Goal: Transaction & Acquisition: Purchase product/service

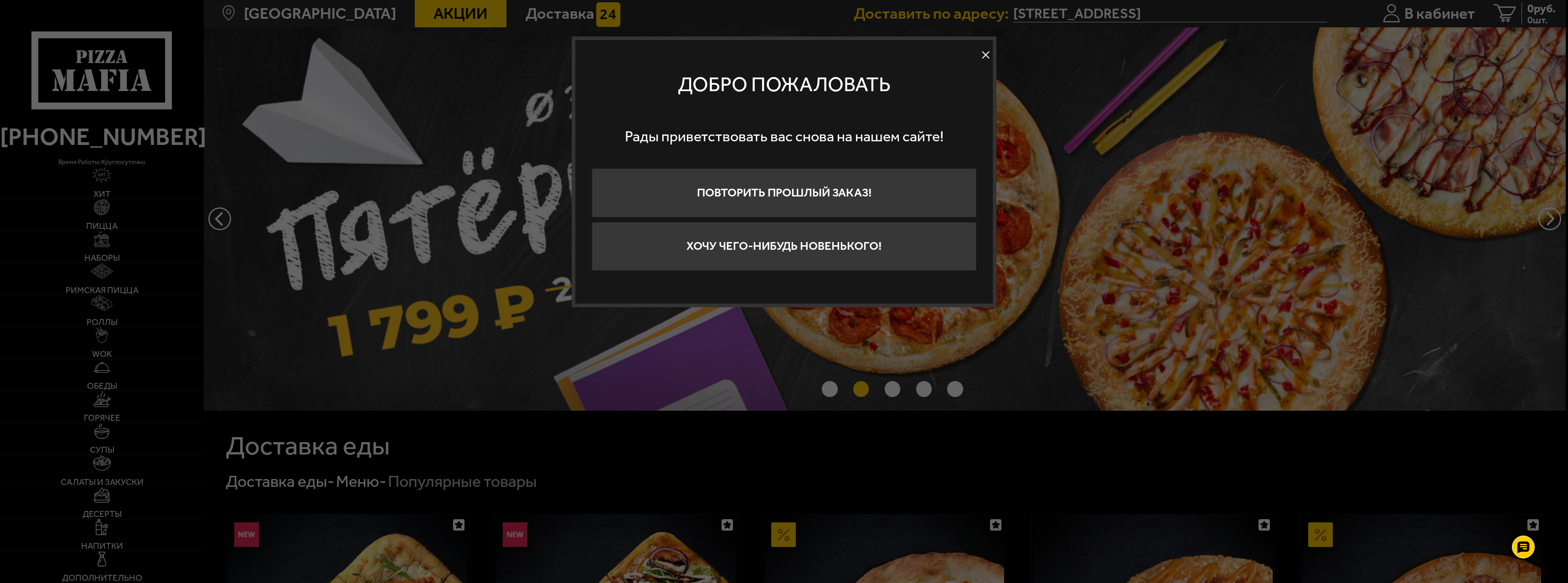
click at [835, 258] on button "Хочу чего-нибудь новенького!" at bounding box center [784, 246] width 385 height 49
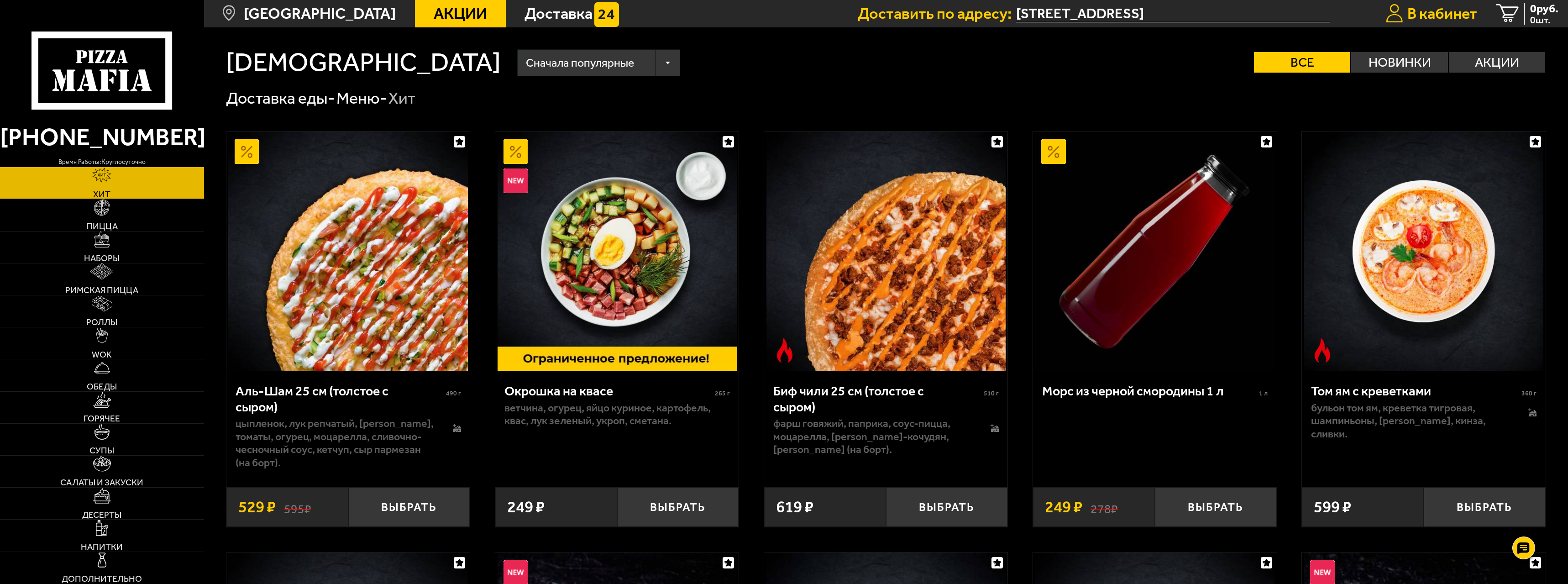
click at [1425, 26] on link "В кабинет" at bounding box center [1431, 13] width 110 height 27
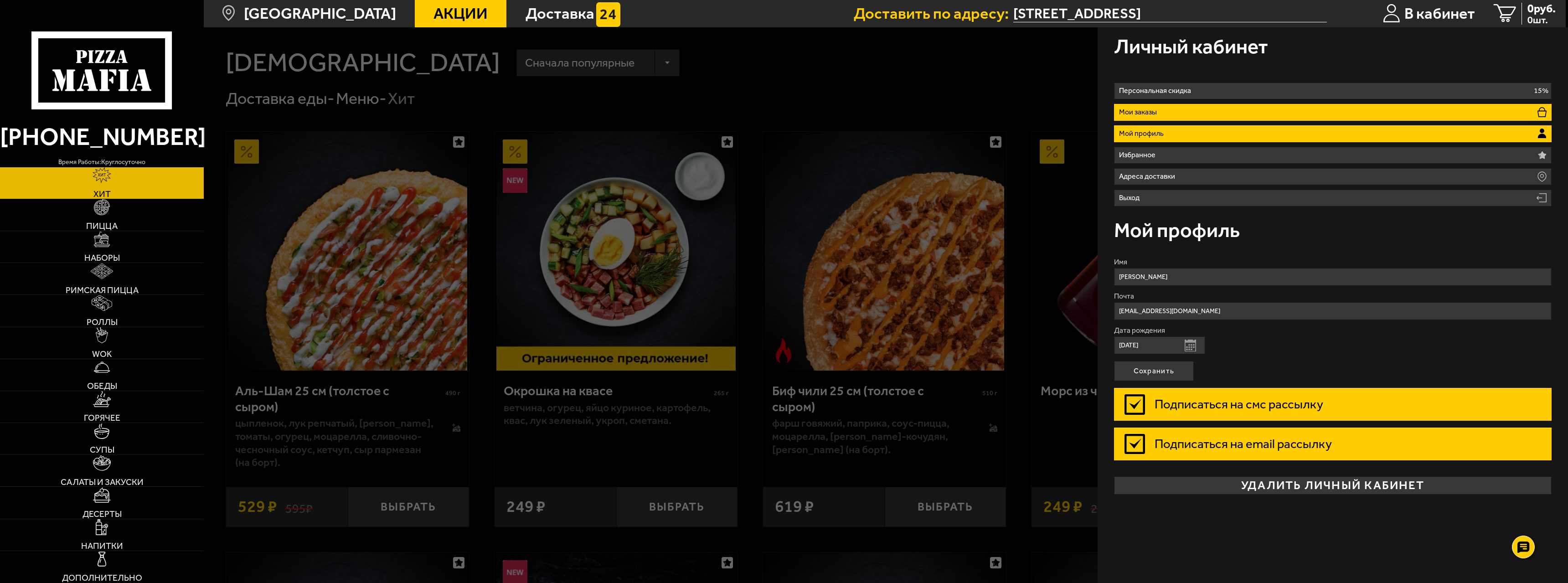
click at [1193, 109] on li "Мои заказы" at bounding box center [1332, 113] width 438 height 17
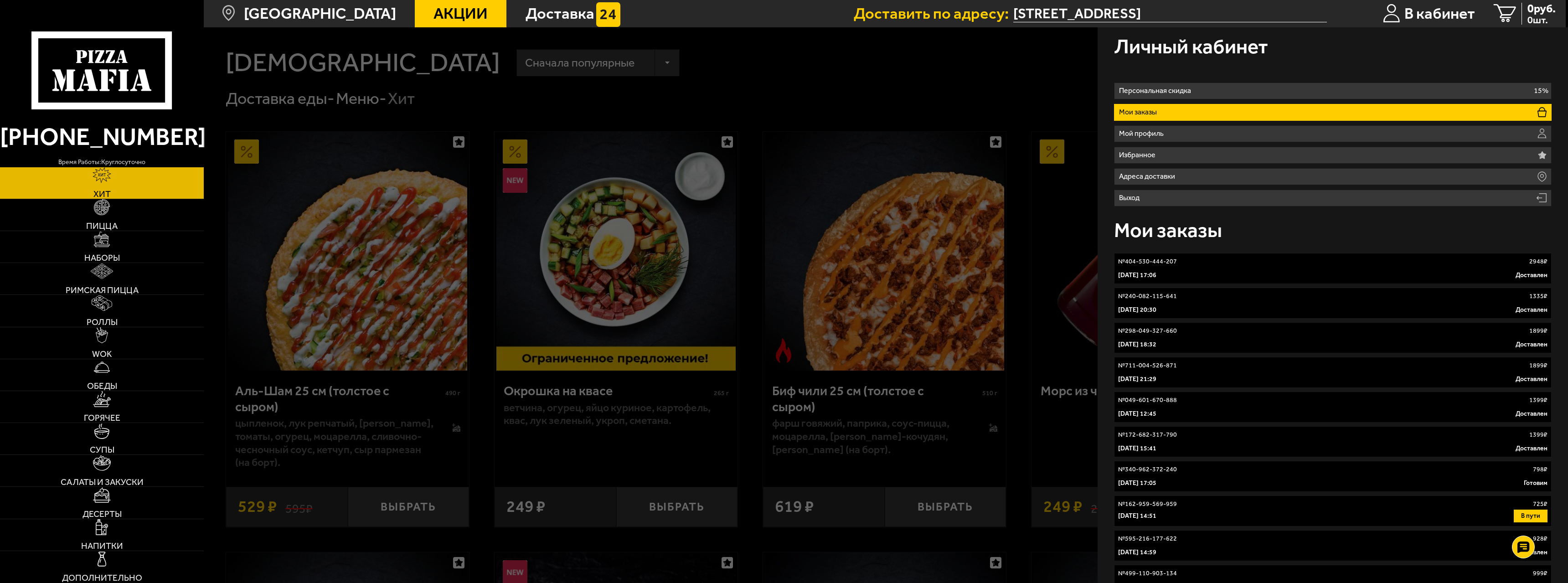
click at [351, 159] on div at bounding box center [988, 319] width 1568 height 583
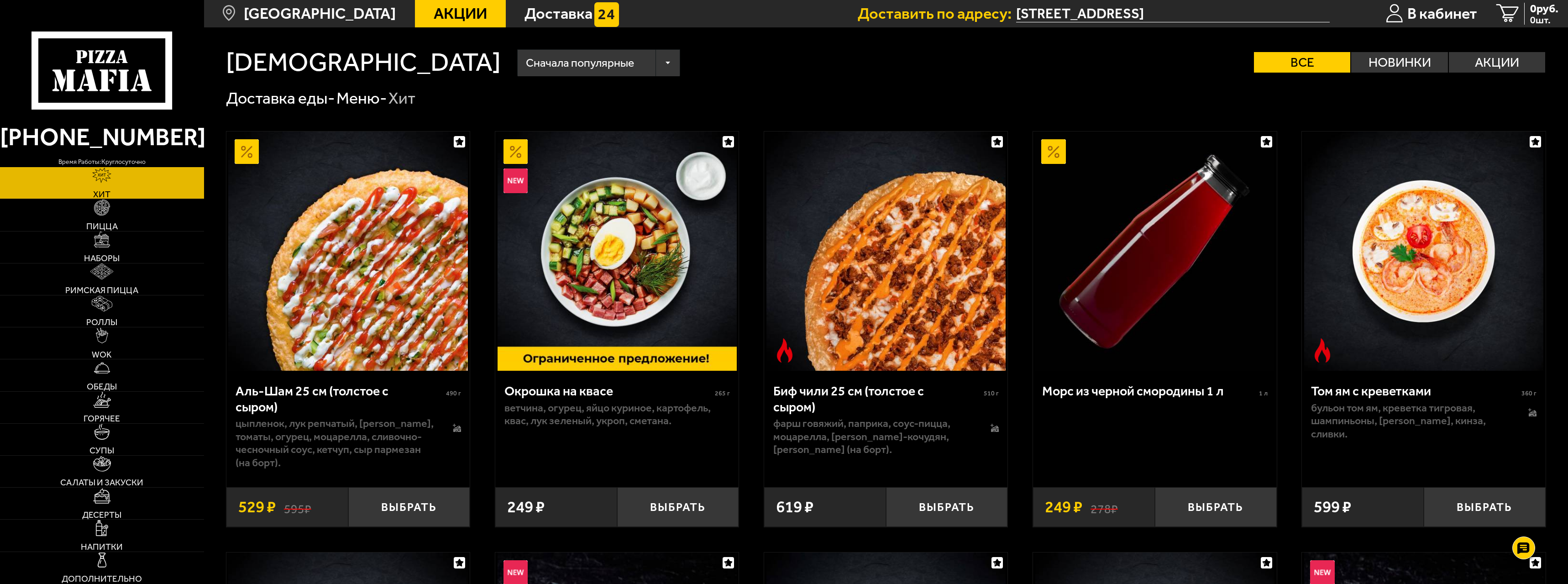
click at [433, 14] on span "Акции" at bounding box center [460, 13] width 54 height 15
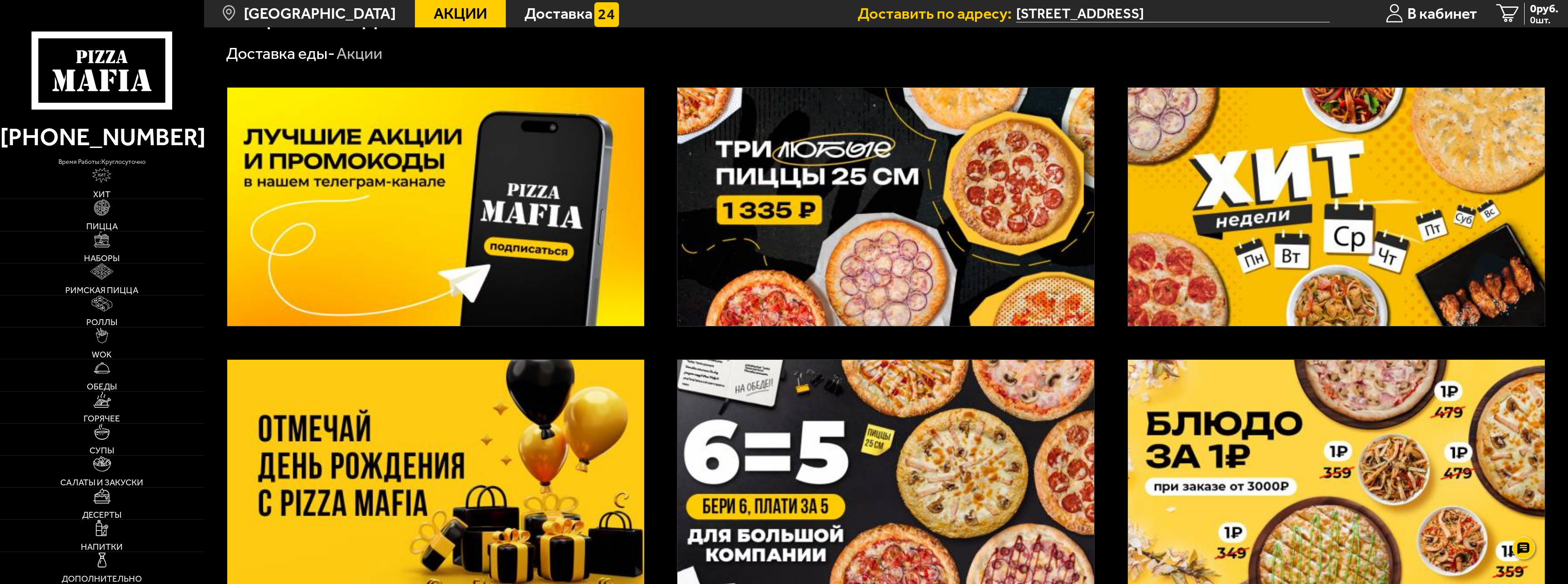
scroll to position [40, 0]
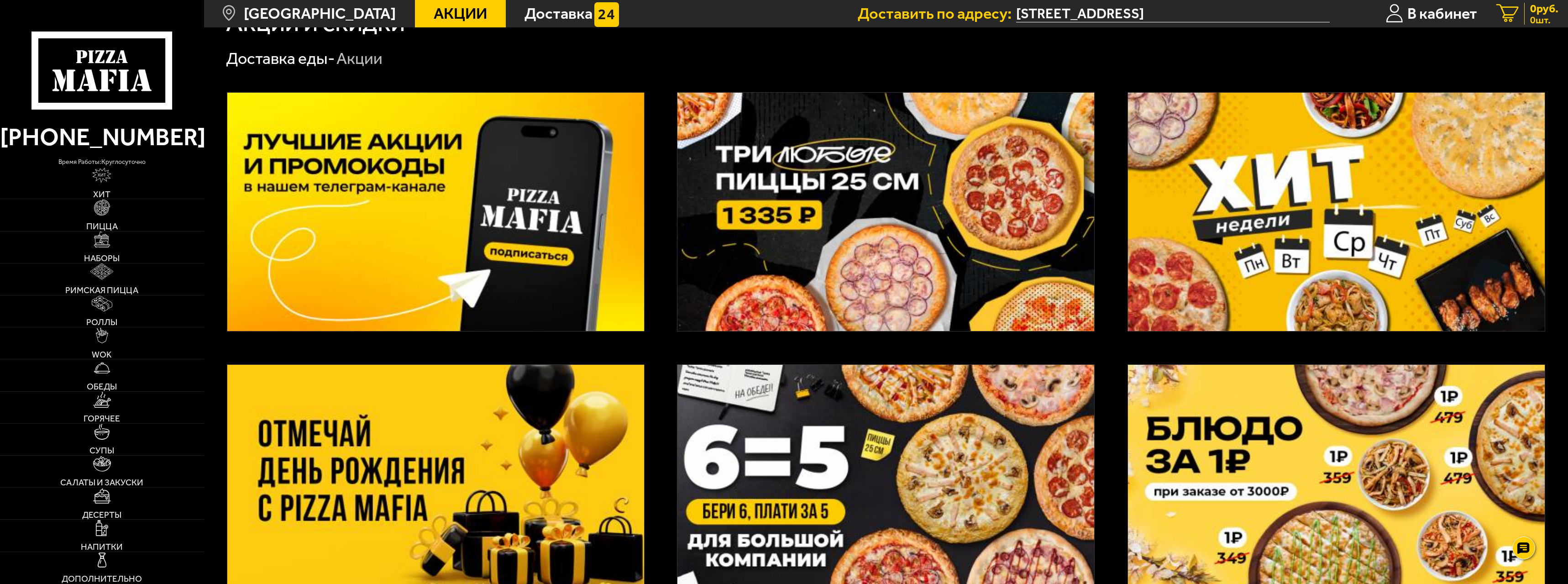
click at [1505, 15] on icon at bounding box center [1508, 13] width 23 height 19
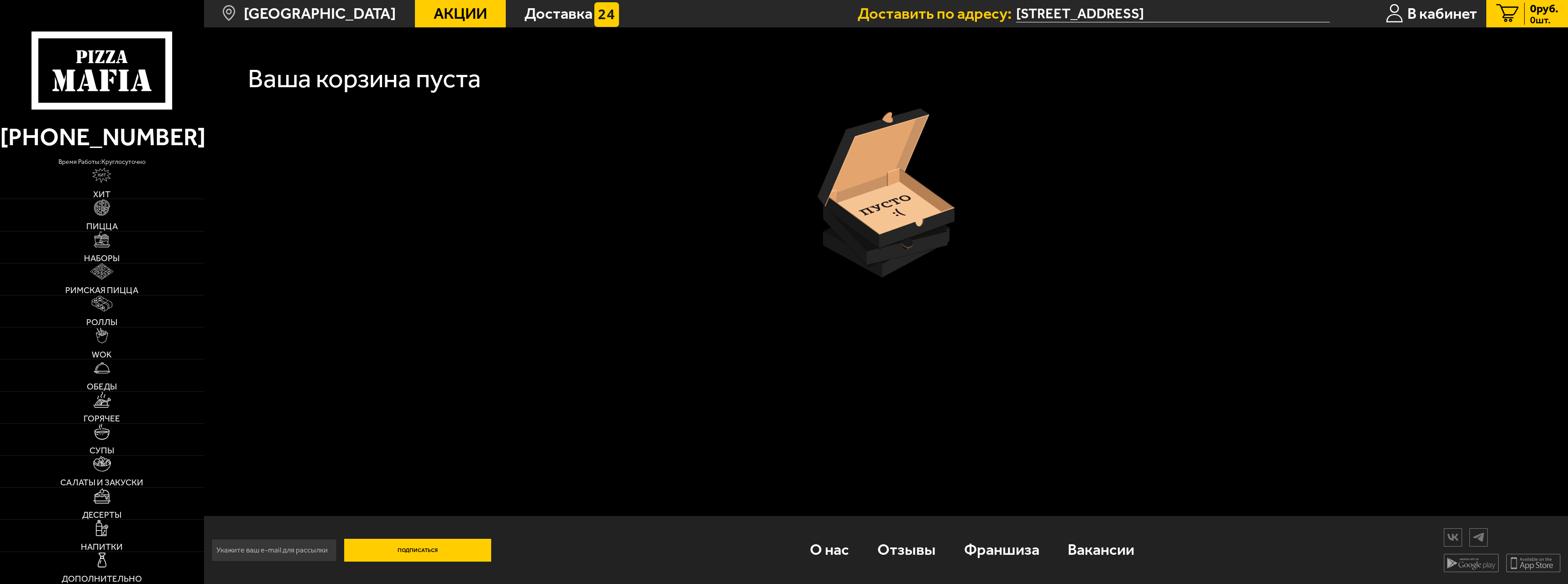
click at [325, 205] on div at bounding box center [886, 193] width 1320 height 169
click at [437, 10] on span "Акции" at bounding box center [460, 13] width 54 height 15
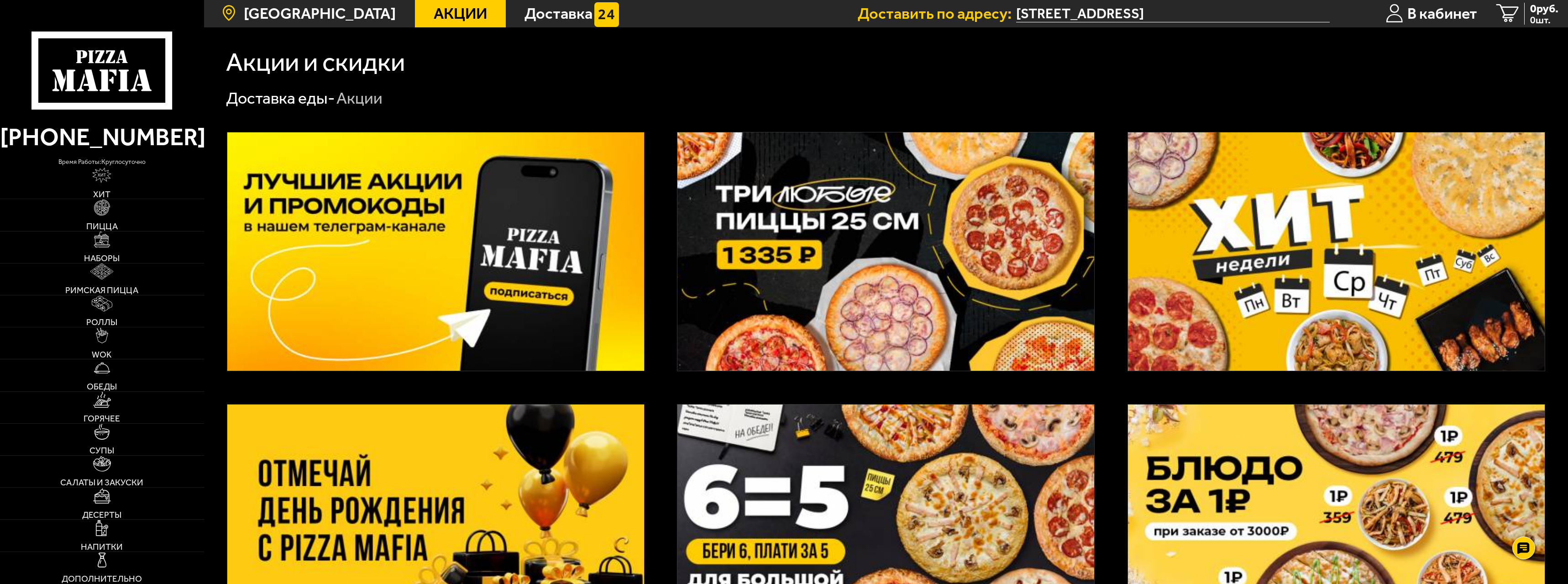
click at [333, 12] on span "[GEOGRAPHIC_DATA]" at bounding box center [319, 13] width 152 height 15
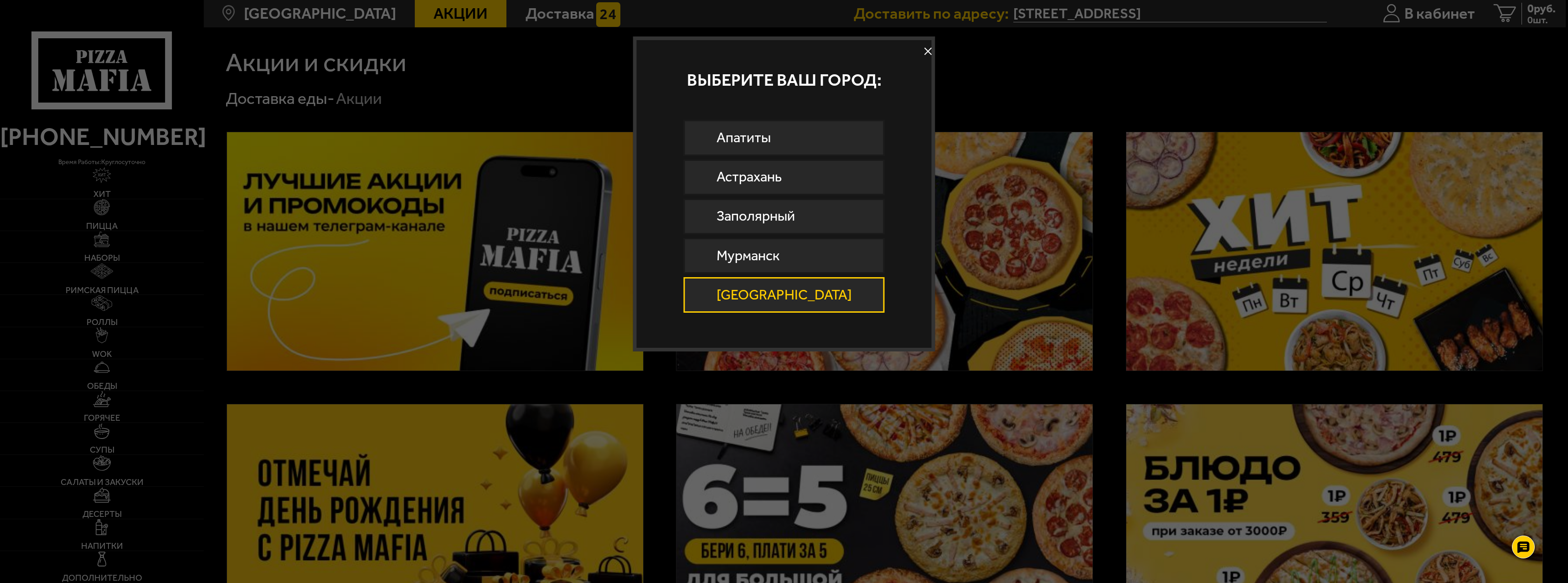
click at [906, 55] on div "Выберите ваш город:" at bounding box center [784, 80] width 295 height 80
click at [921, 50] on button at bounding box center [928, 51] width 13 height 13
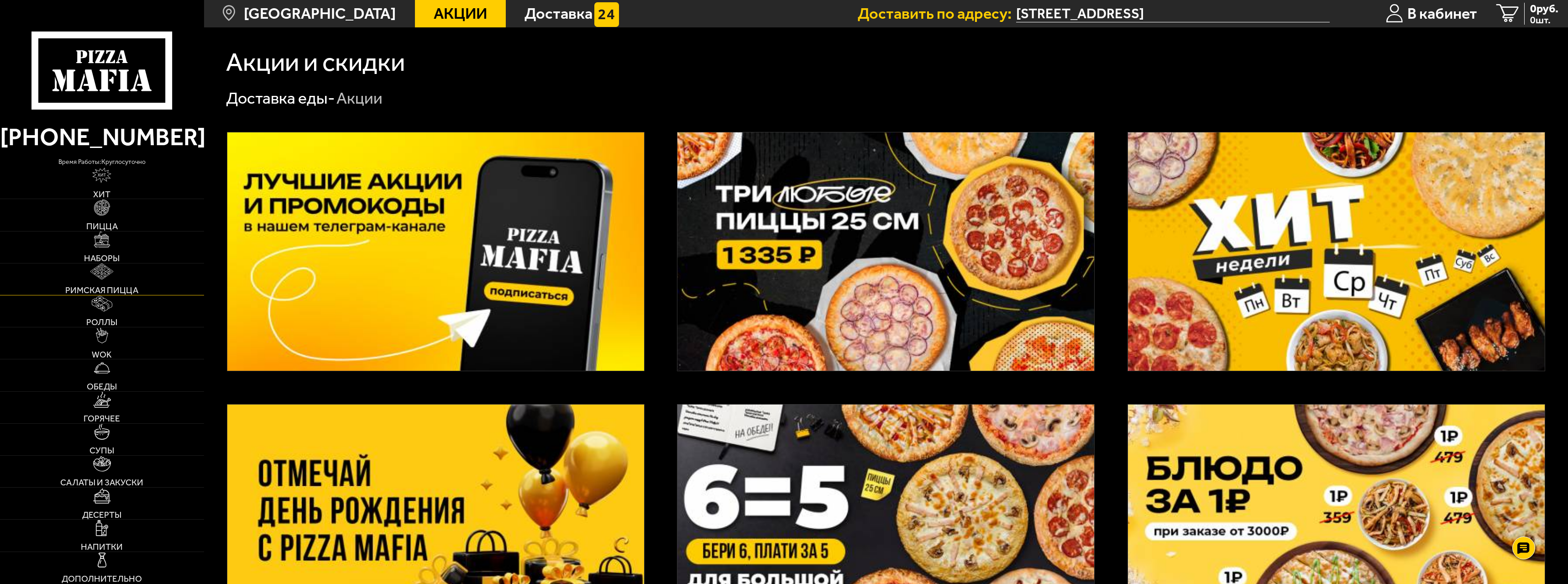
click at [130, 279] on link "Римская пицца" at bounding box center [102, 279] width 204 height 32
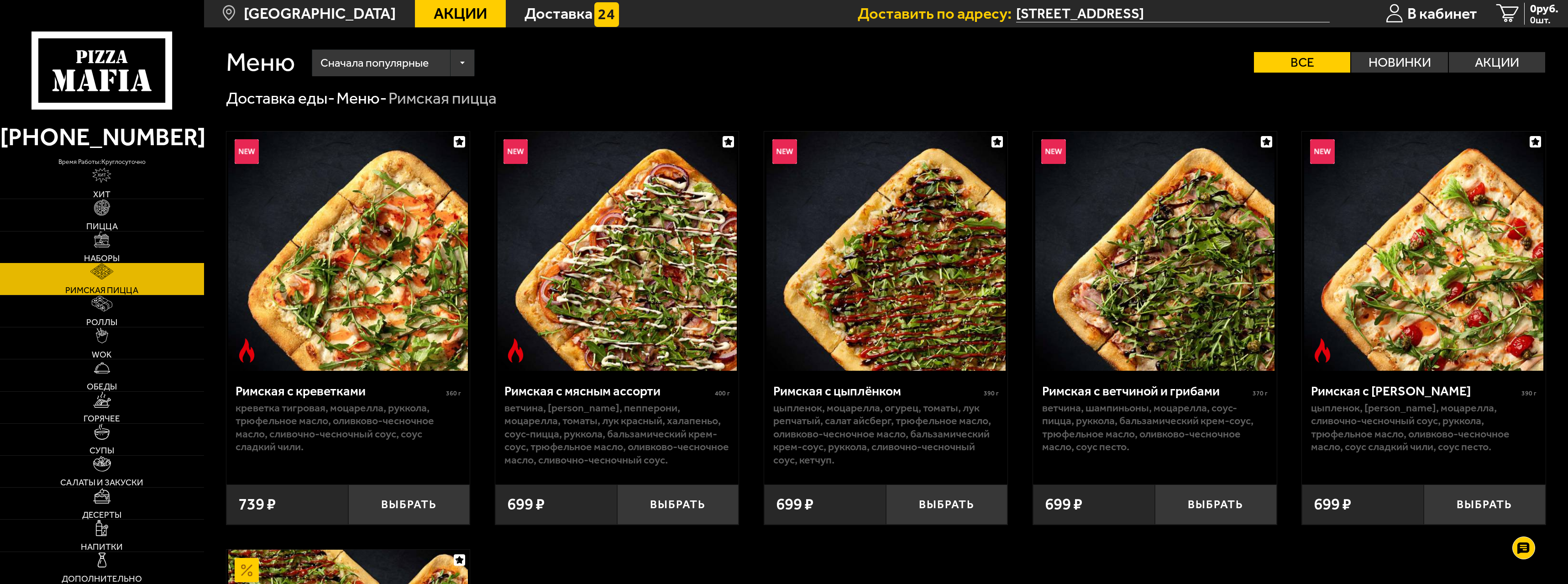
click at [128, 239] on link "Наборы" at bounding box center [102, 247] width 204 height 32
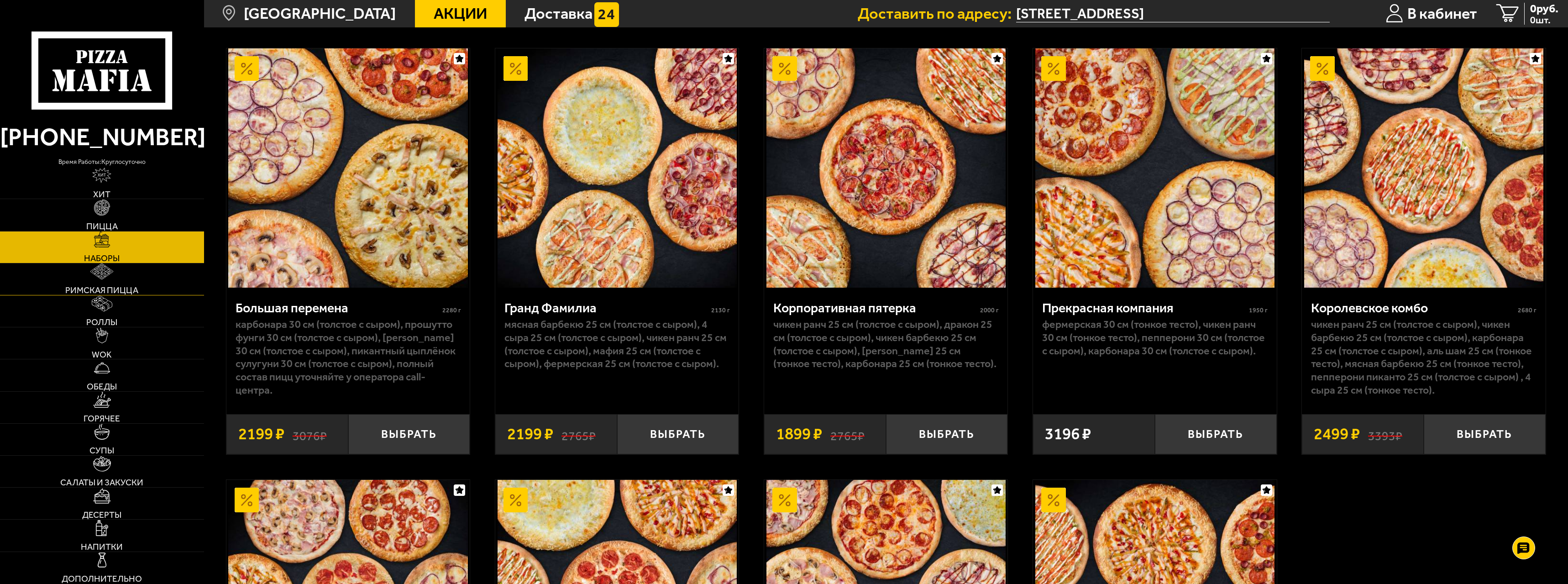
scroll to position [2009, 0]
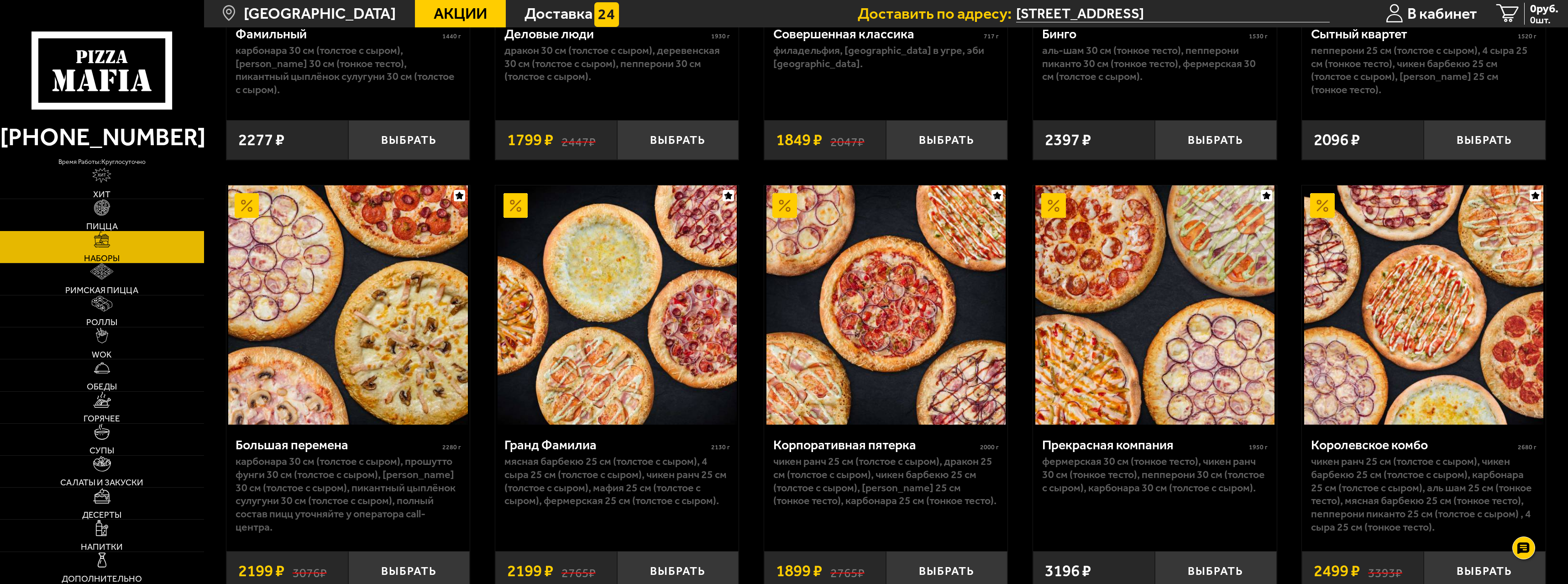
click at [115, 214] on link "Пицца" at bounding box center [102, 215] width 204 height 32
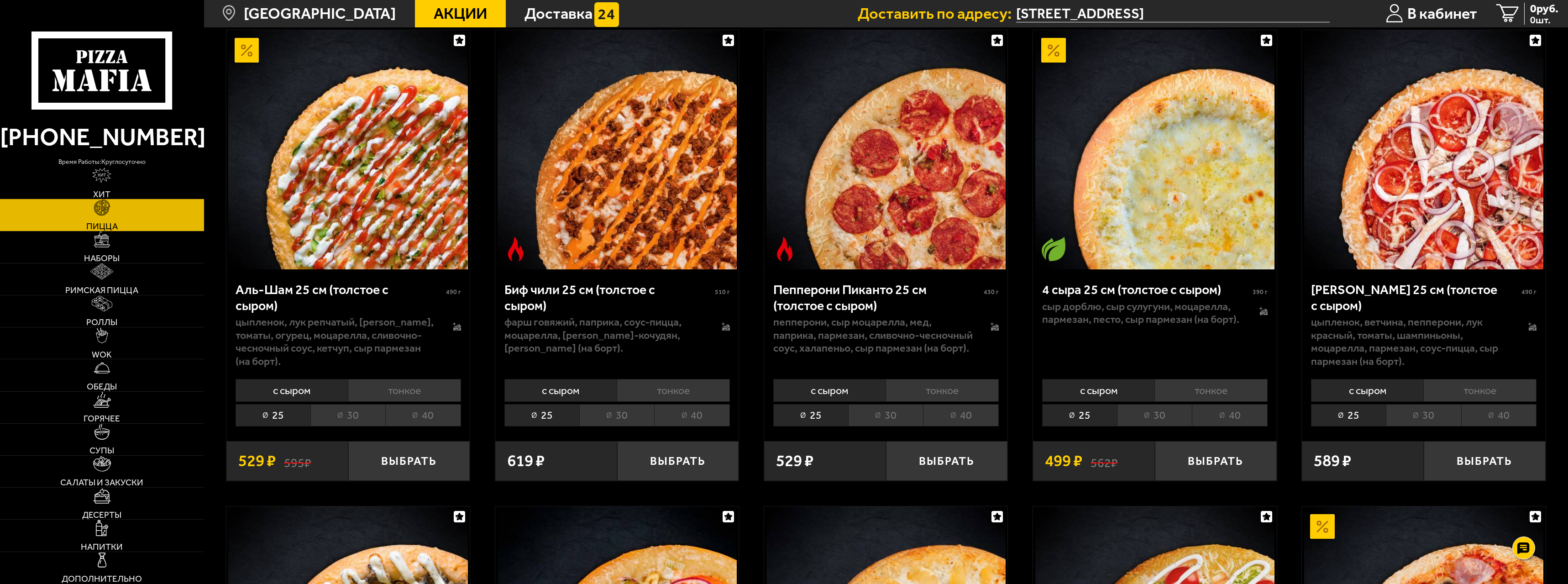
scroll to position [228, 0]
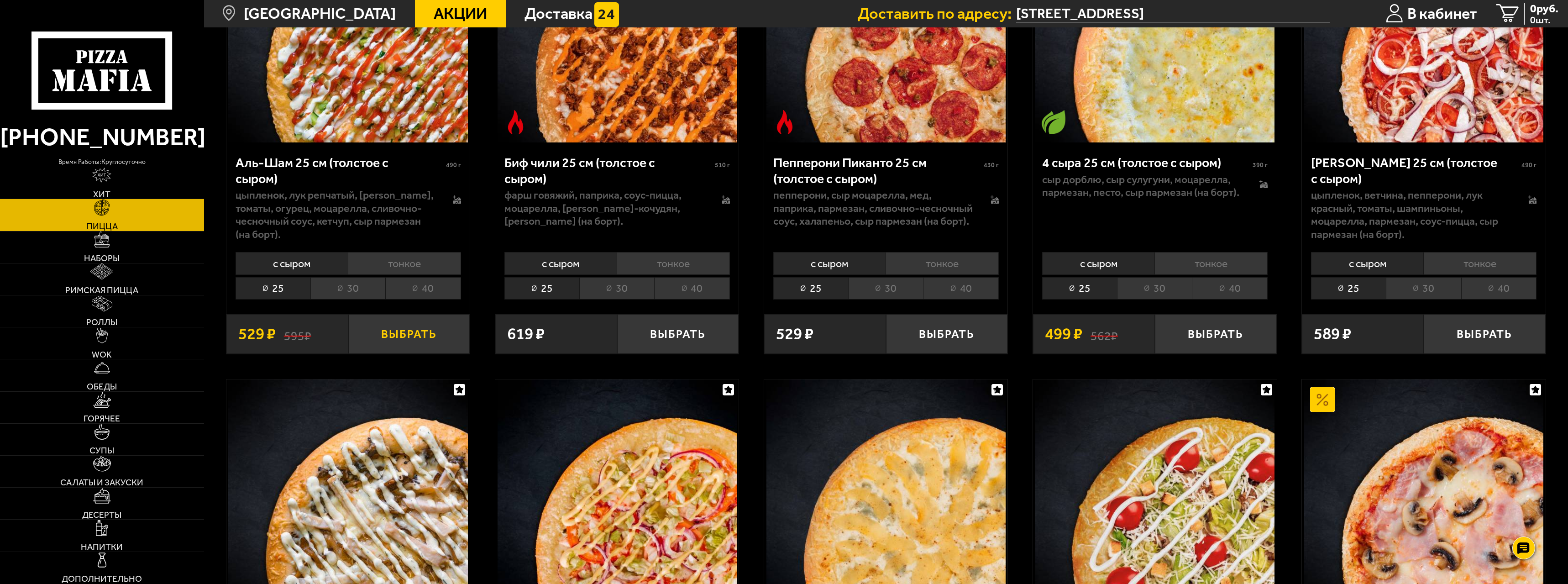
click at [405, 328] on button "Выбрать" at bounding box center [409, 334] width 122 height 40
click at [688, 324] on button "Выбрать" at bounding box center [678, 334] width 122 height 40
click at [937, 320] on button "Выбрать" at bounding box center [947, 334] width 122 height 40
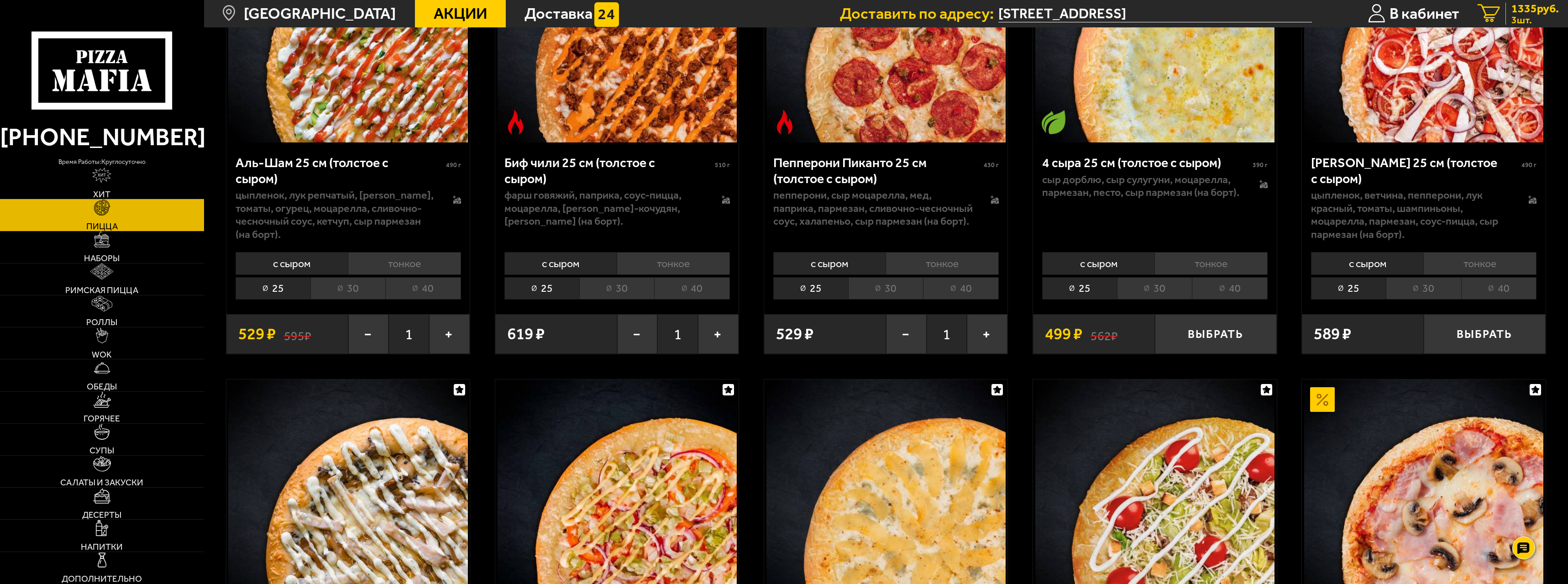
click at [1495, 10] on icon "3" at bounding box center [1489, 13] width 23 height 19
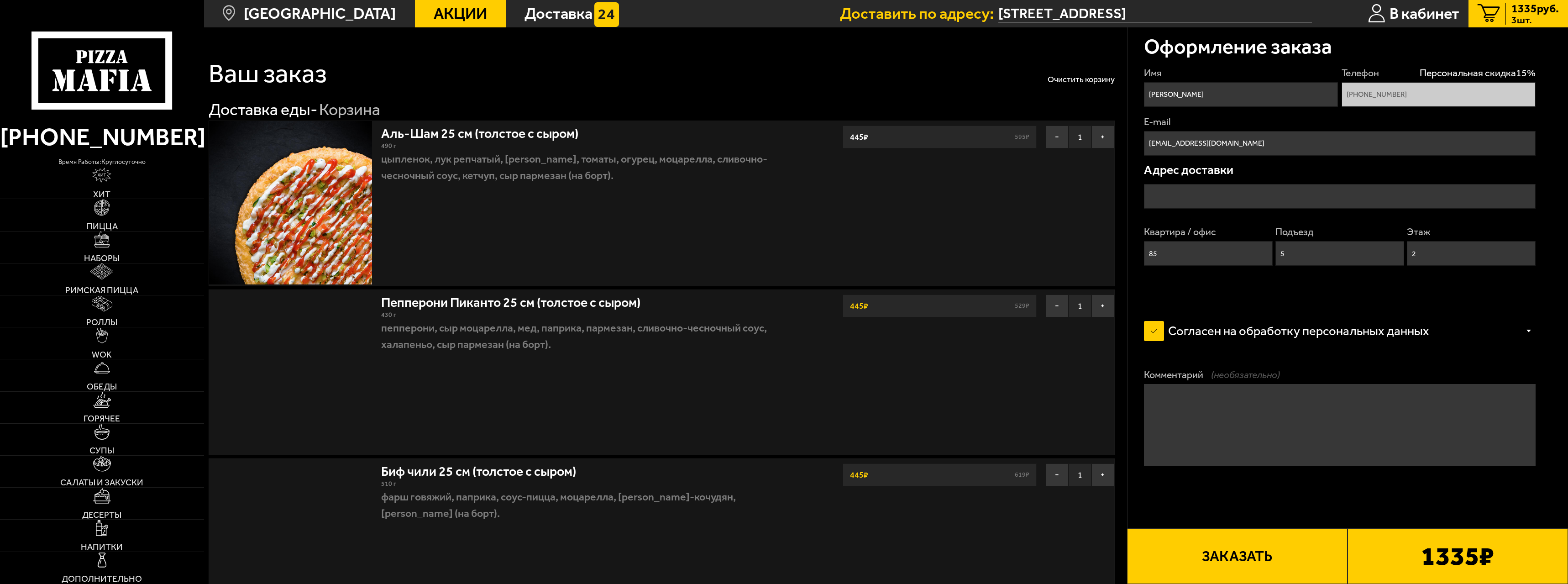
type input "[STREET_ADDRESS]"
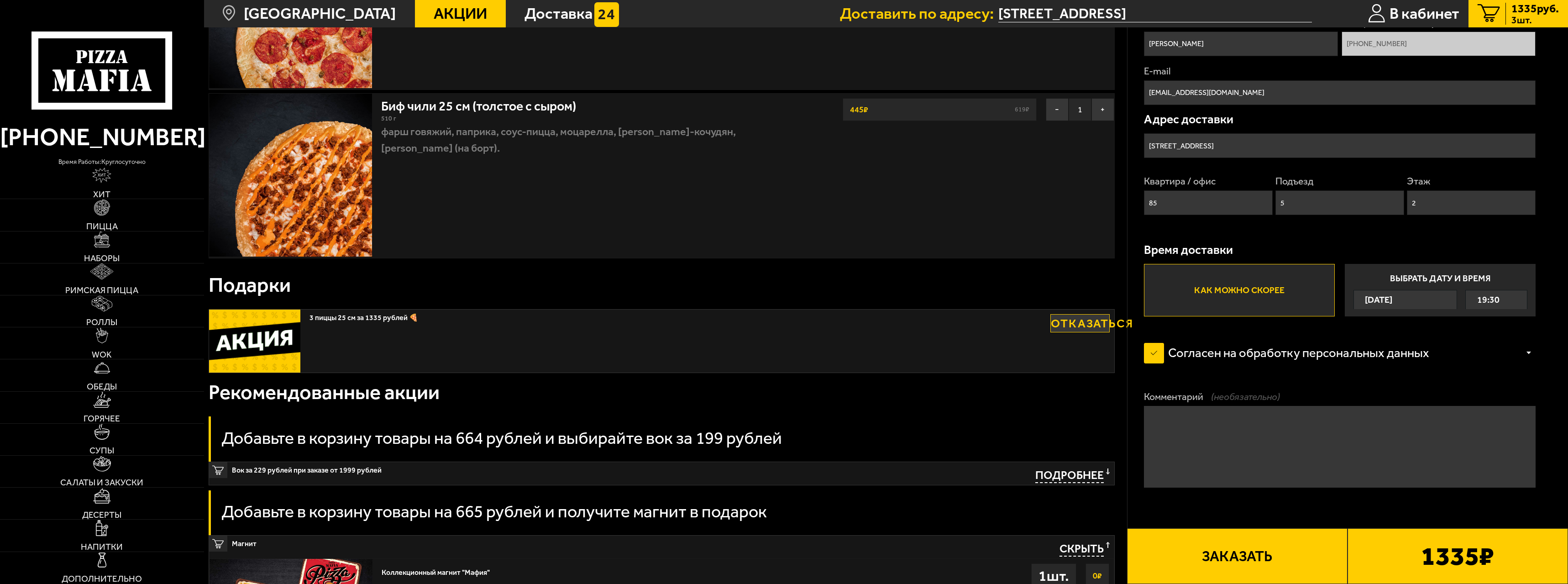
scroll to position [137, 0]
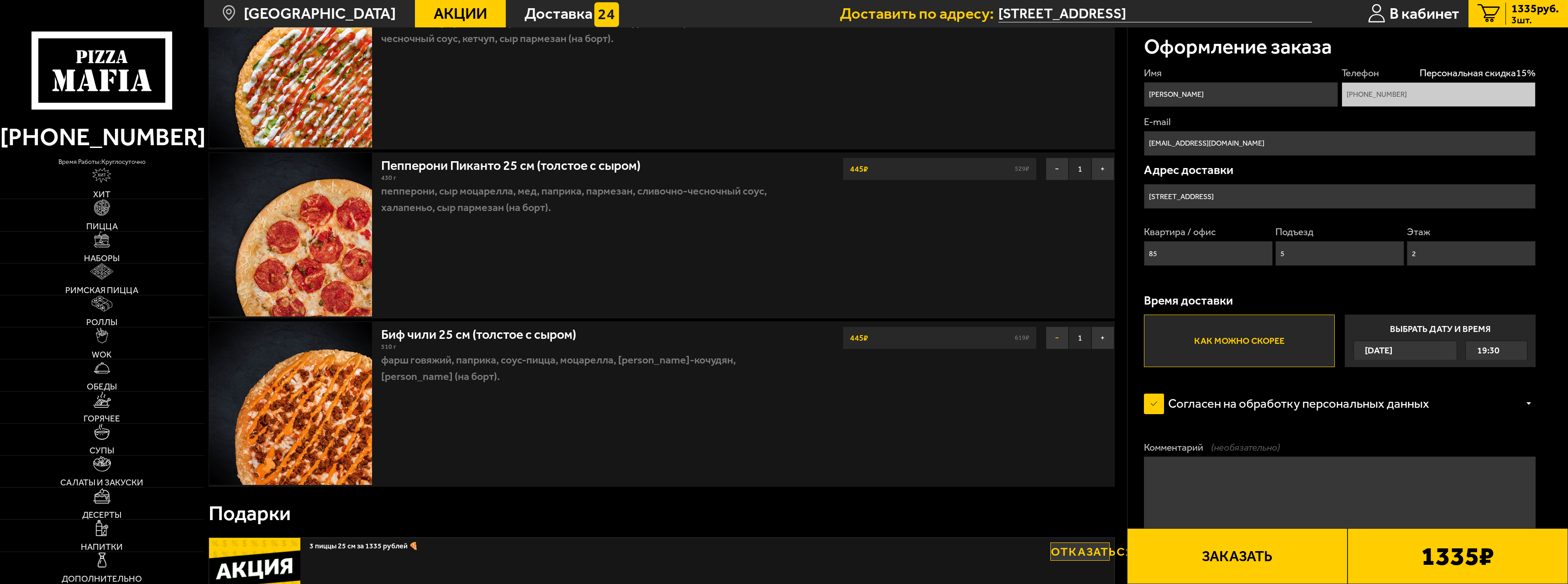
click at [1047, 338] on button "−" at bounding box center [1057, 337] width 23 height 23
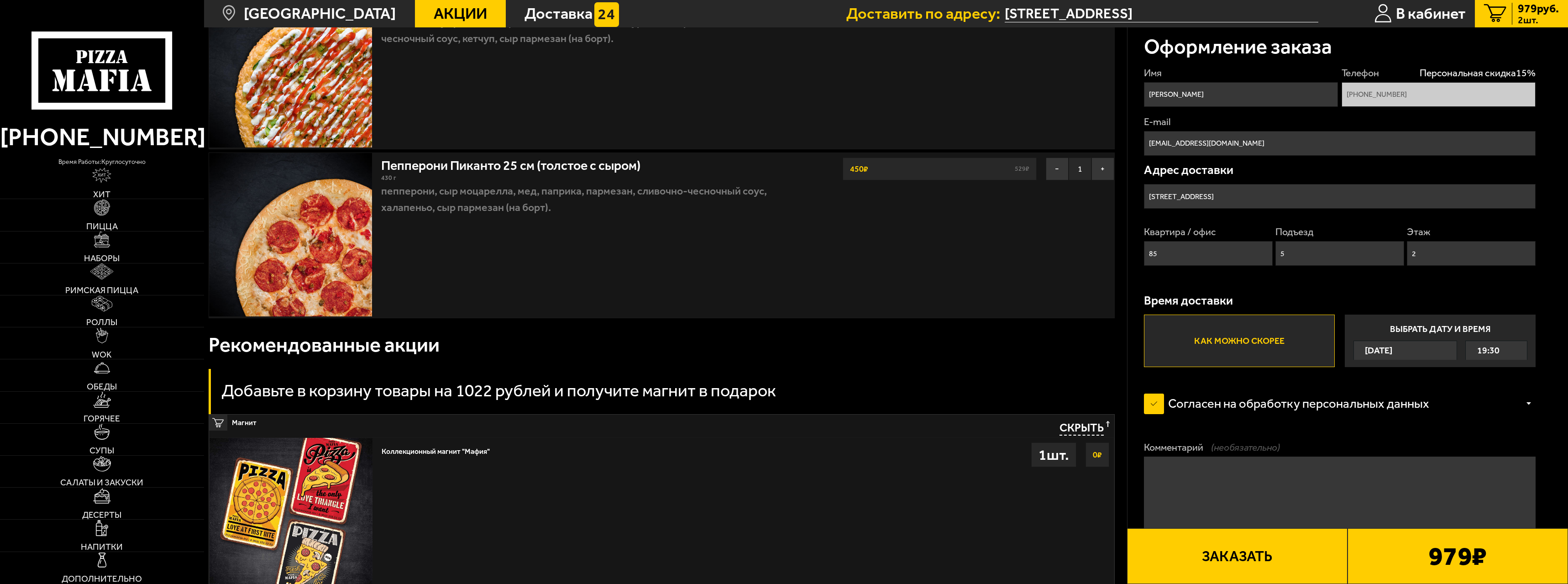
scroll to position [0, 0]
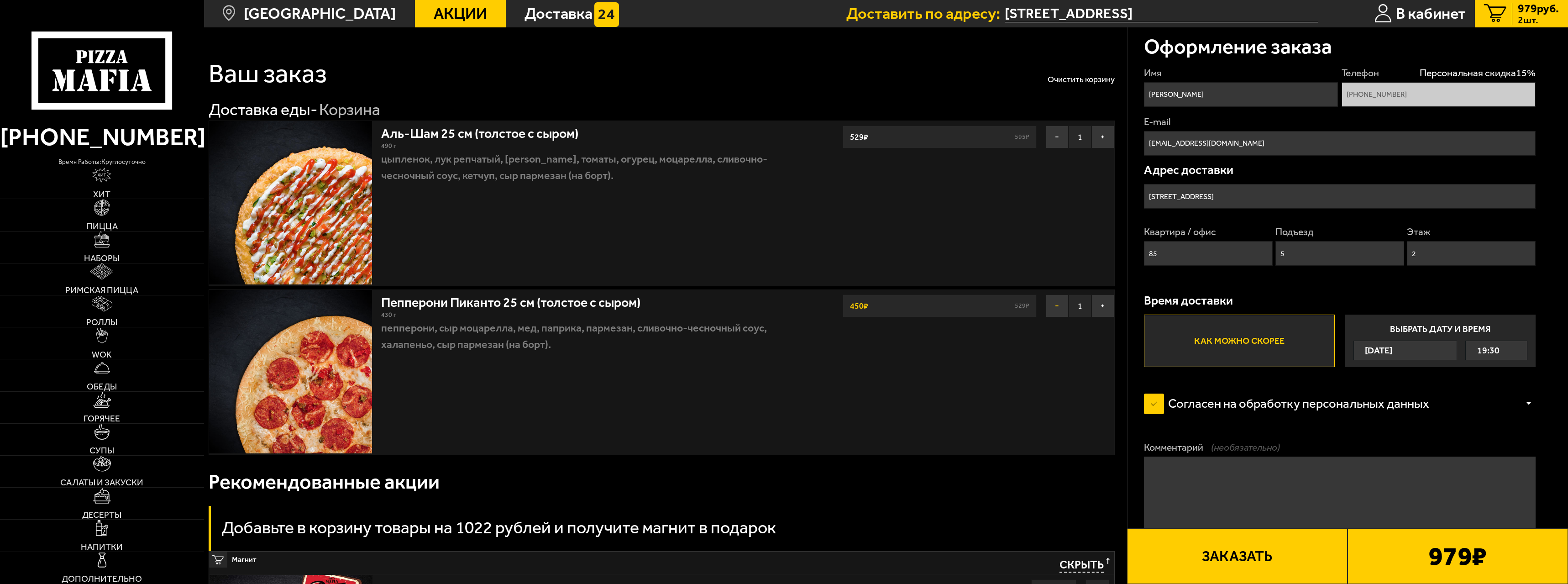
click at [1051, 307] on button "−" at bounding box center [1057, 305] width 23 height 23
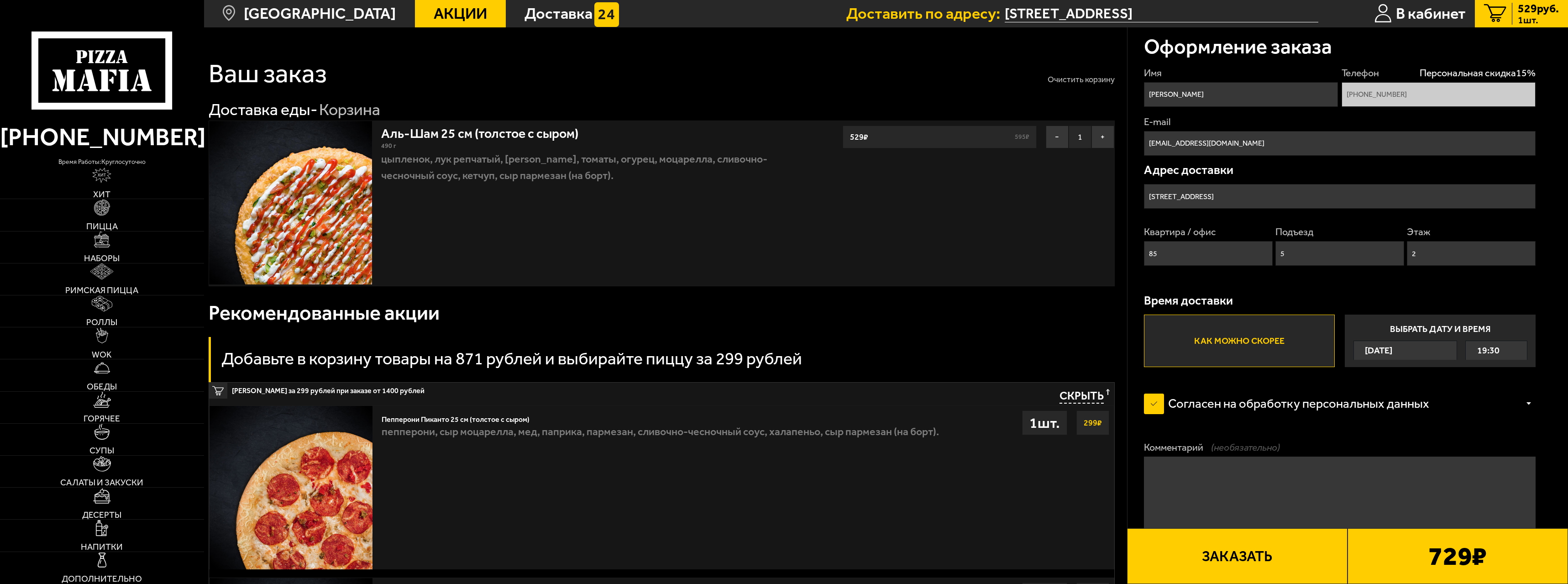
click at [1074, 80] on button "Очистить корзину" at bounding box center [1082, 79] width 67 height 8
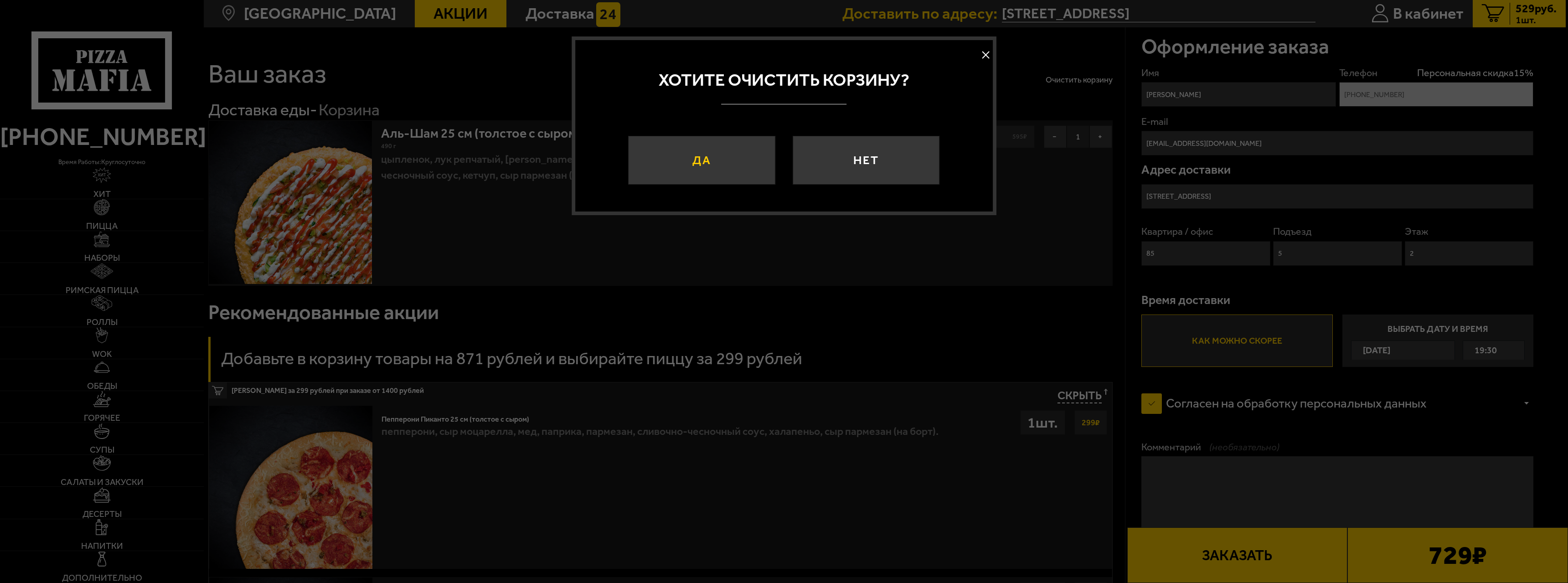
click at [712, 139] on button "Да" at bounding box center [702, 160] width 147 height 49
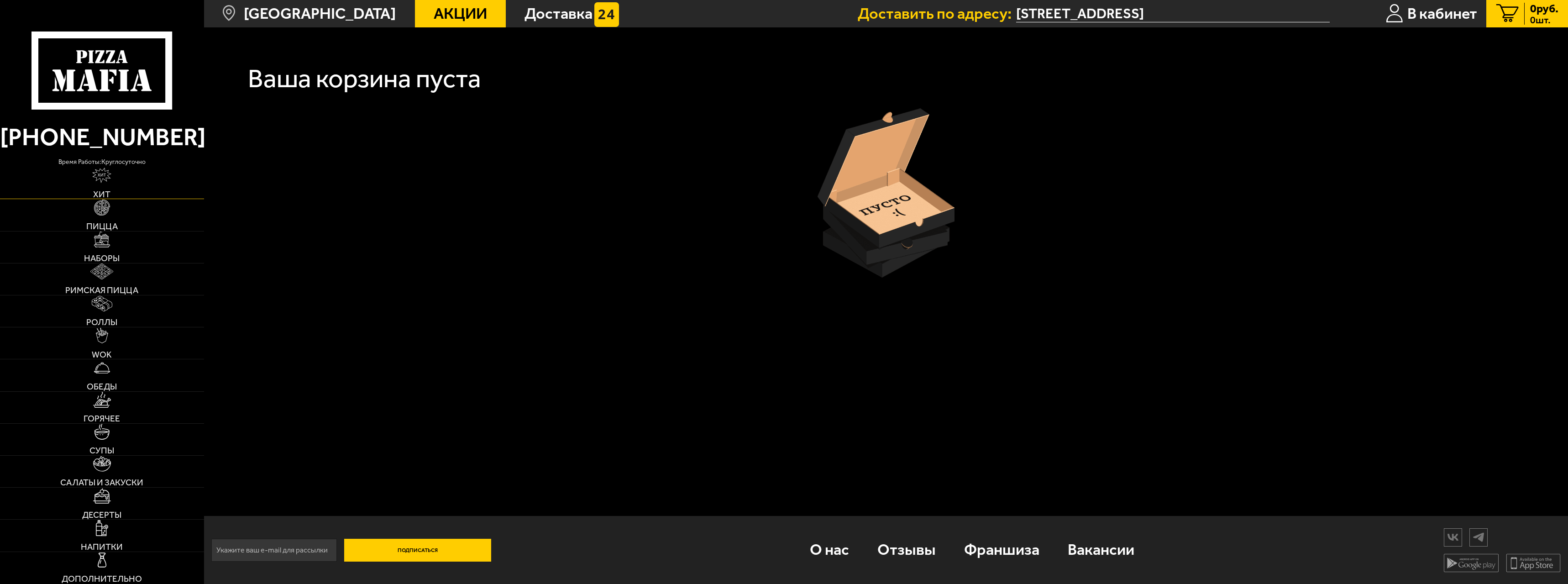
click at [99, 186] on link "Хит" at bounding box center [102, 183] width 204 height 32
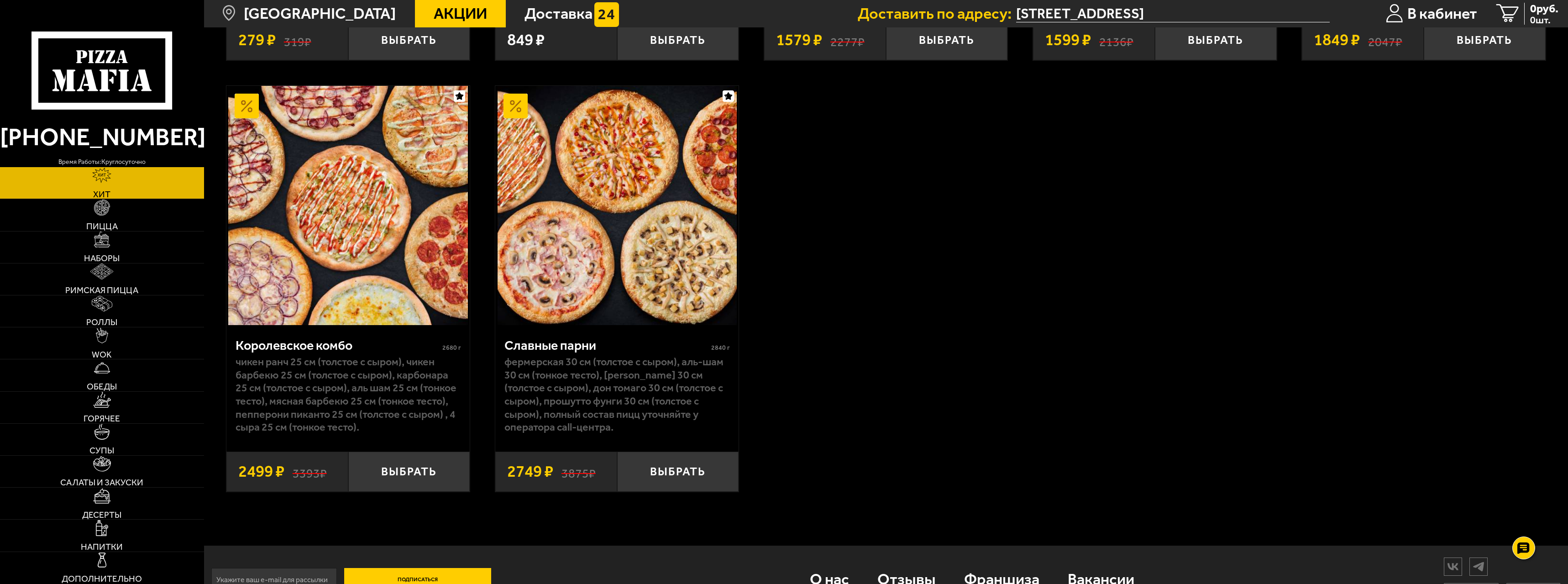
scroll to position [1324, 0]
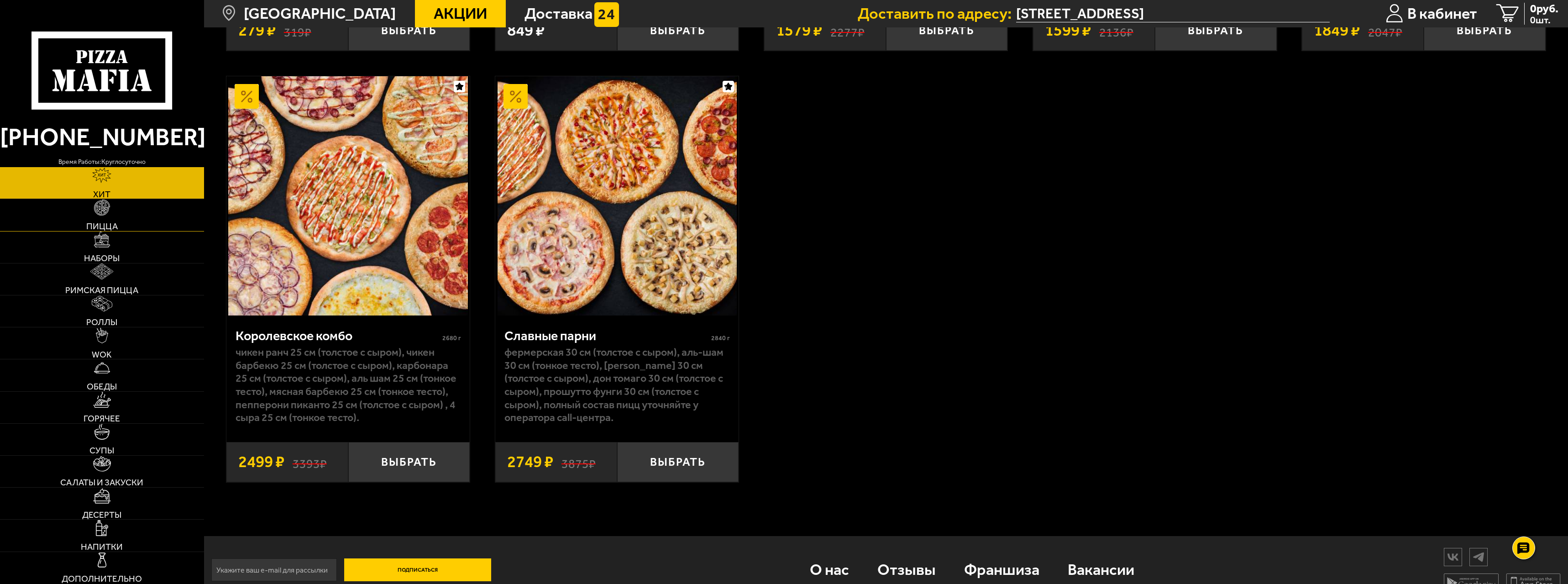
click at [86, 220] on link "Пицца" at bounding box center [102, 215] width 204 height 32
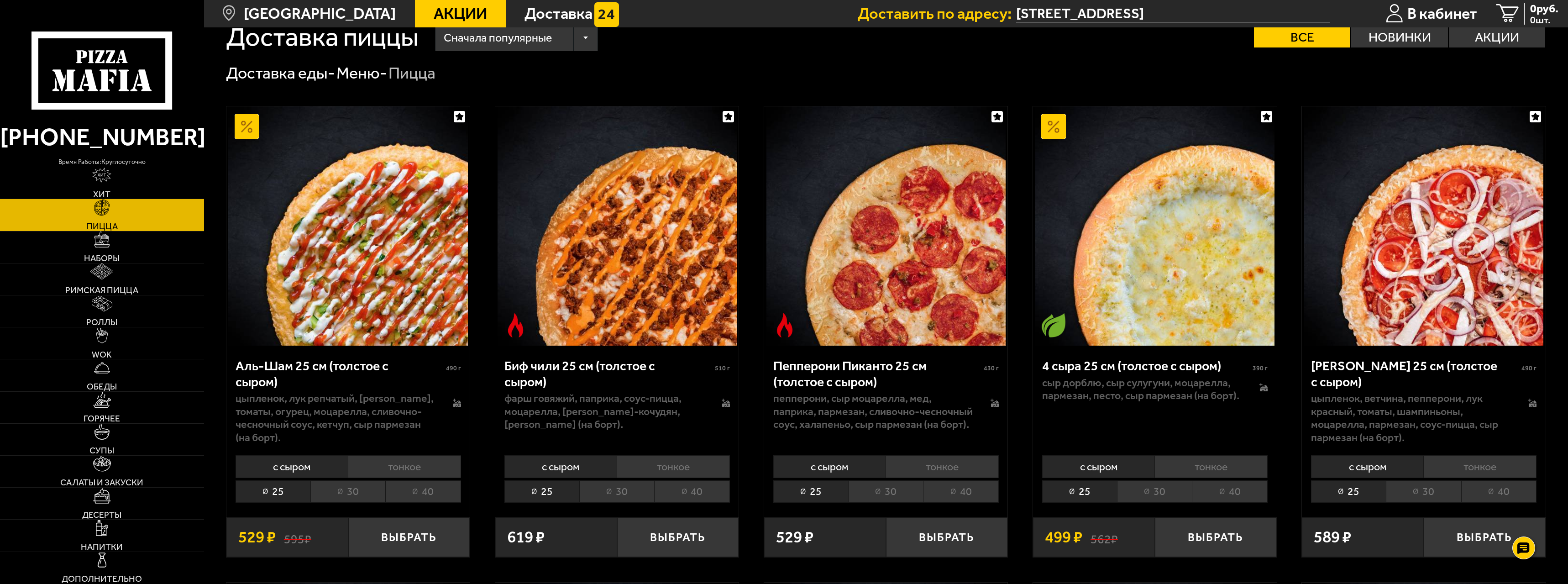
scroll to position [228, 0]
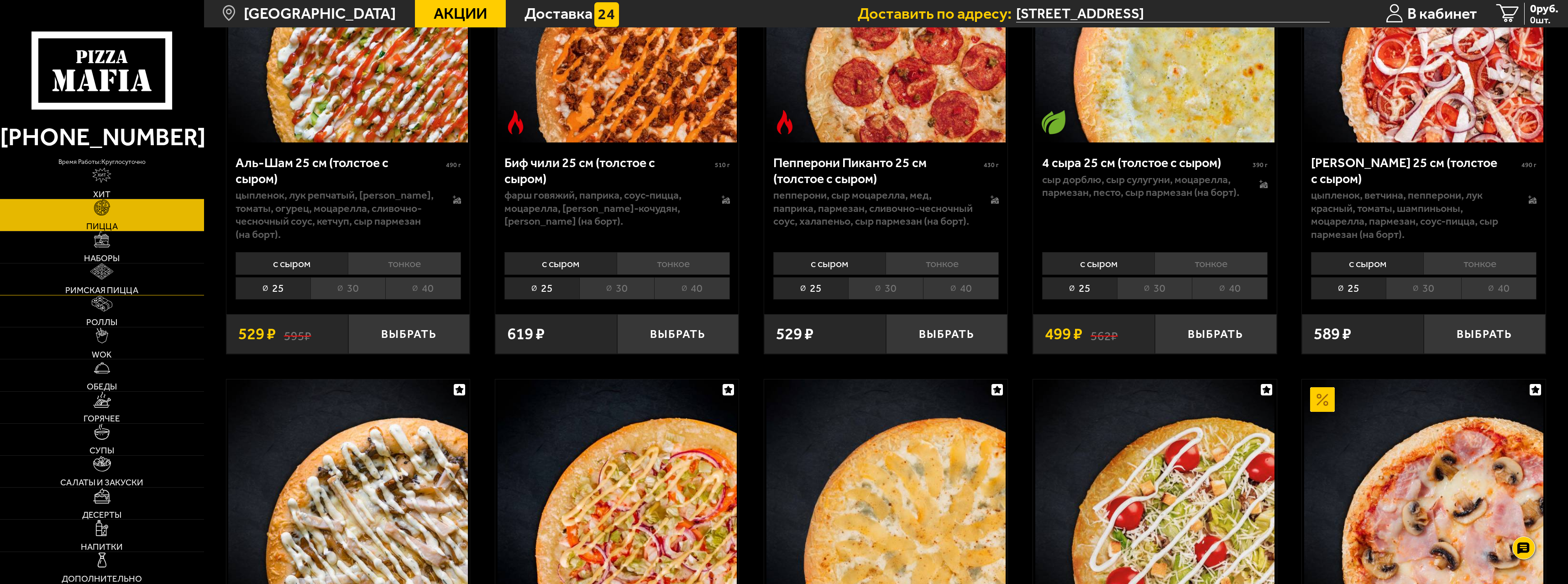
click at [110, 289] on span "Римская пицца" at bounding box center [102, 290] width 73 height 9
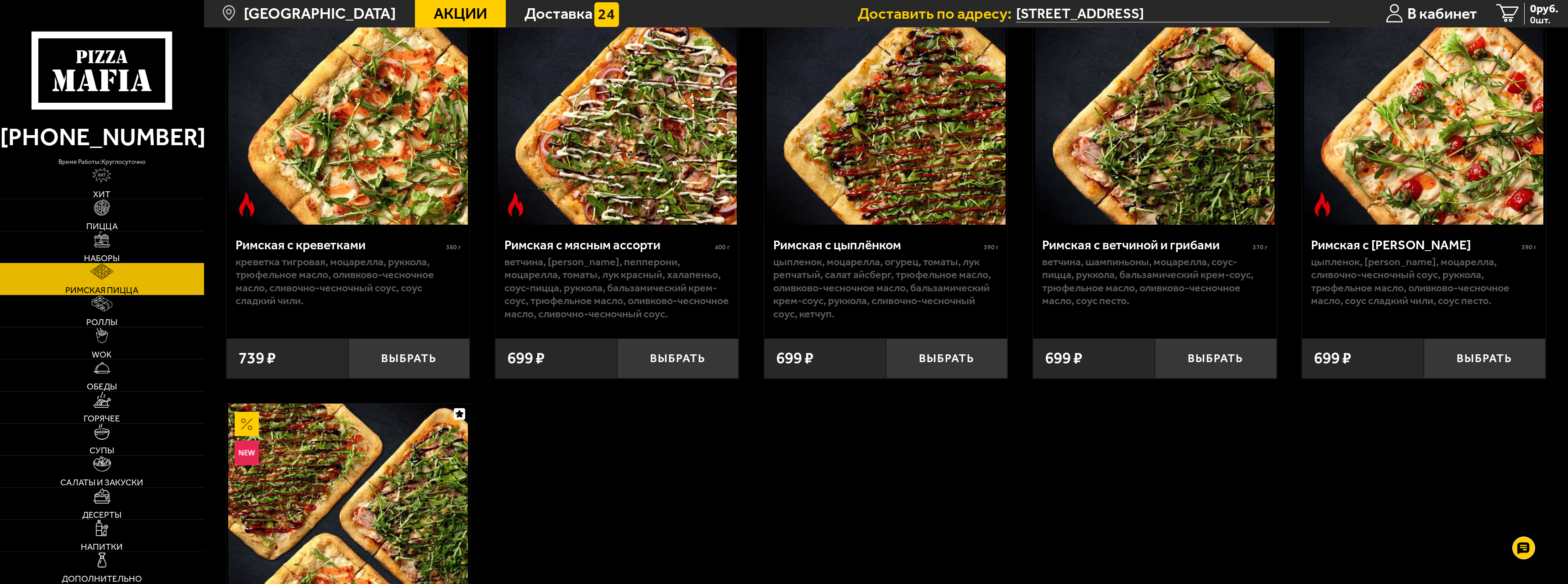
scroll to position [137, 0]
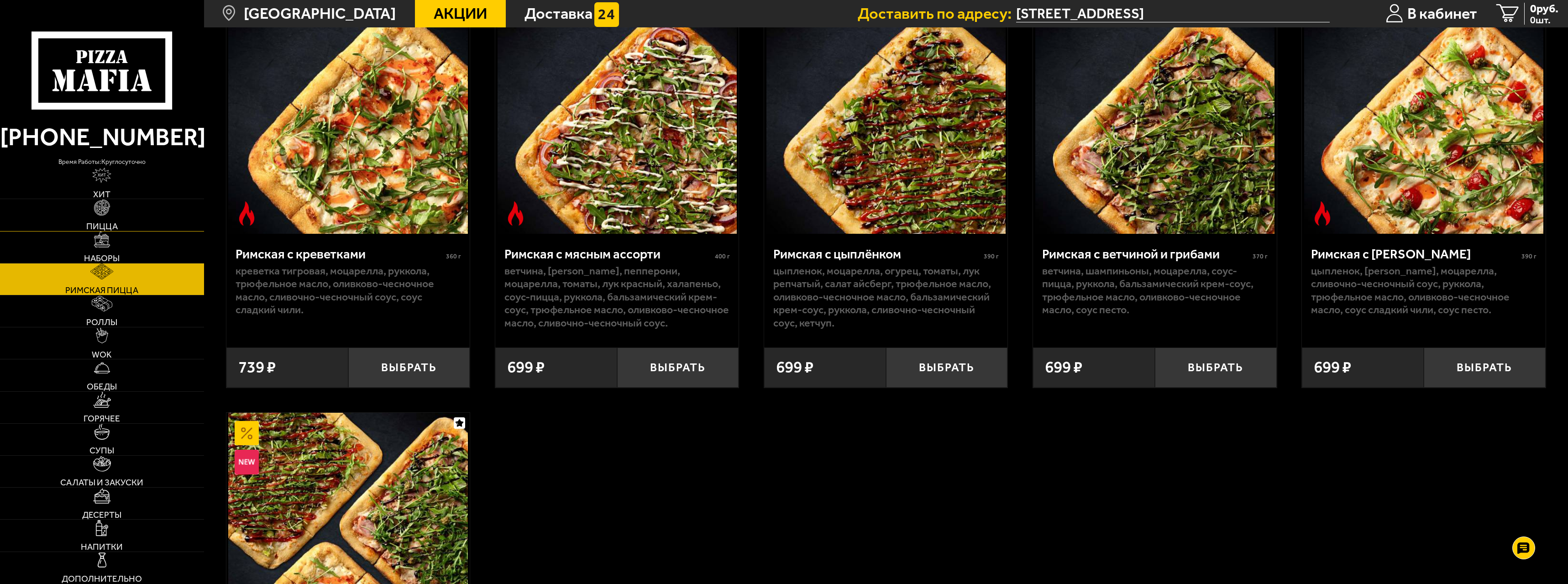
click at [105, 200] on img at bounding box center [102, 207] width 16 height 16
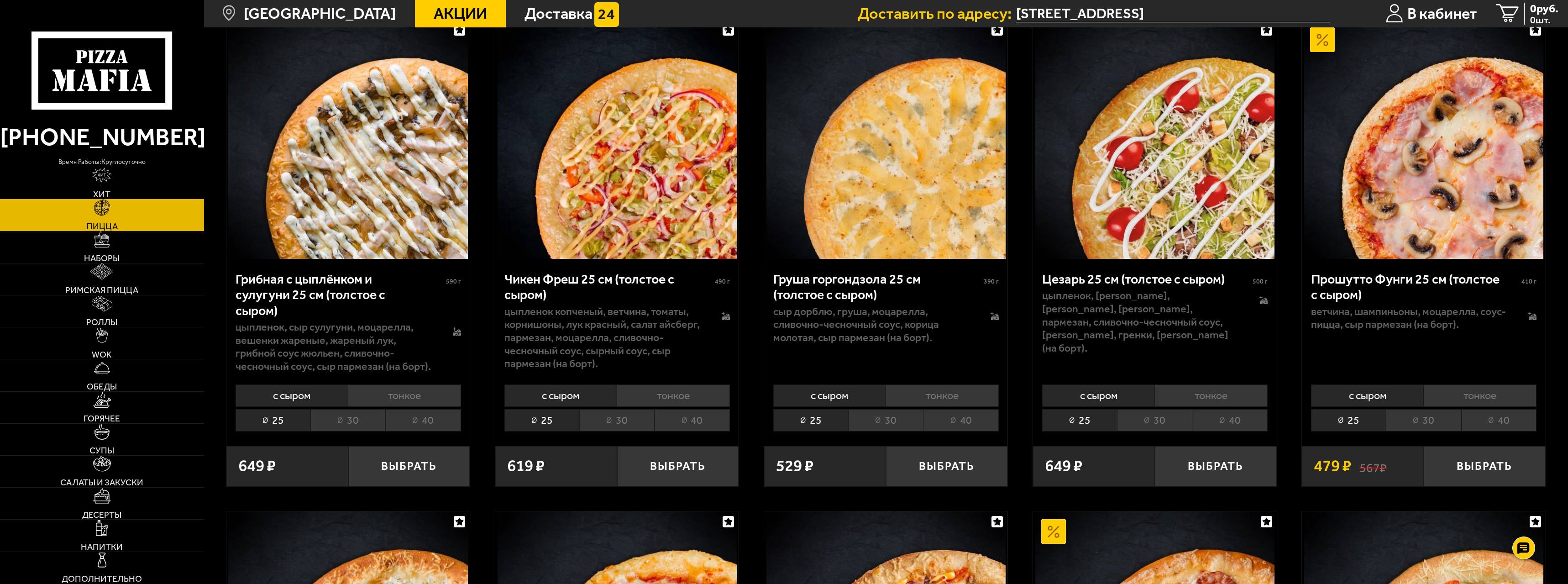
scroll to position [593, 0]
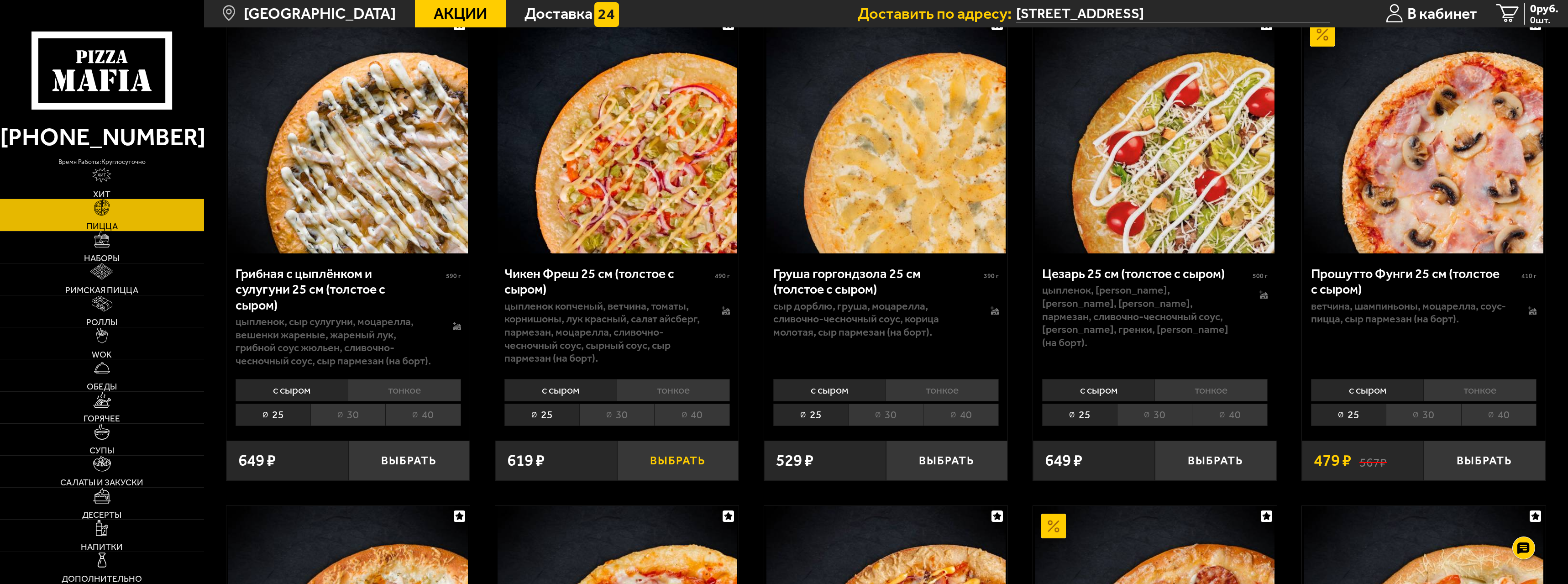
click at [665, 457] on button "Выбрать" at bounding box center [678, 461] width 122 height 40
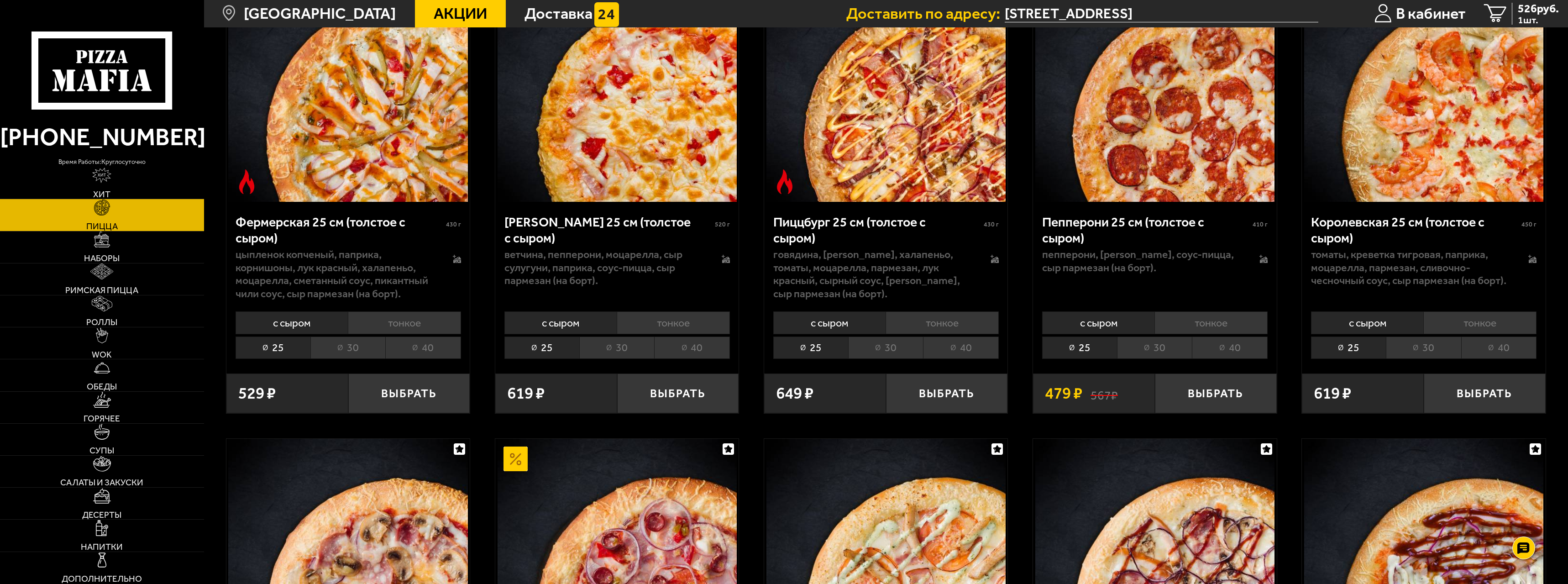
scroll to position [1141, 0]
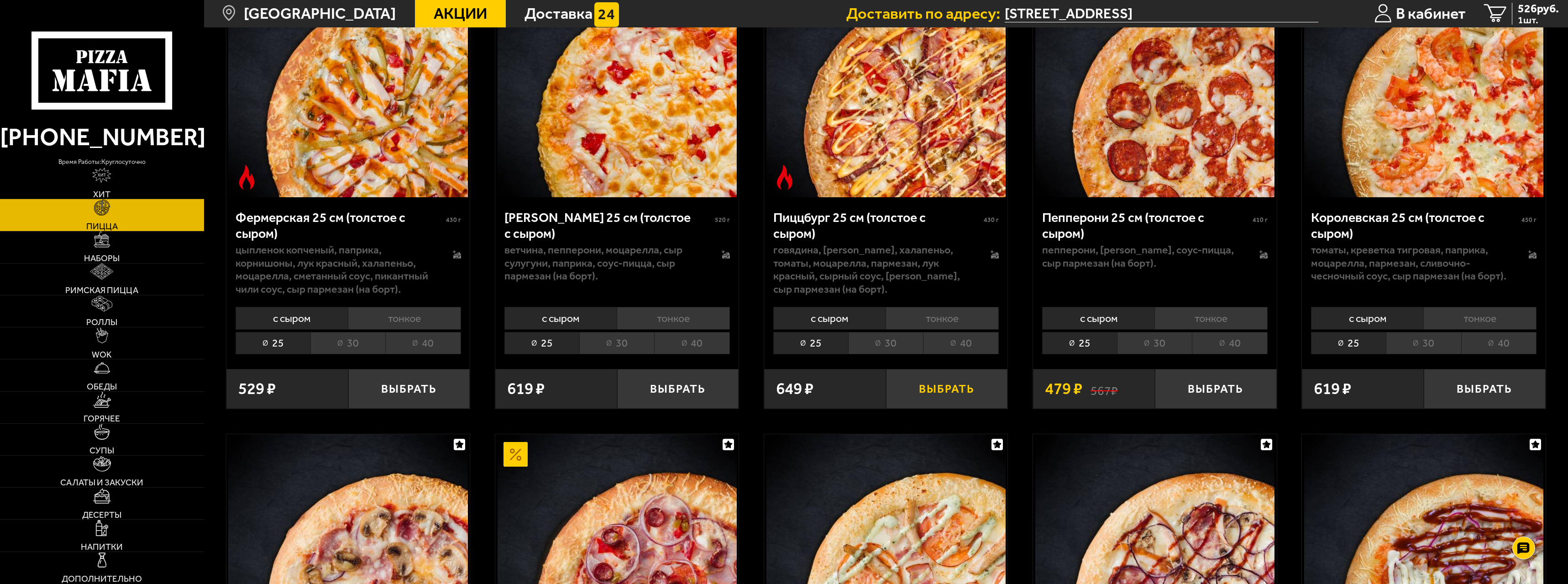
click at [933, 386] on button "Выбрать" at bounding box center [947, 389] width 122 height 40
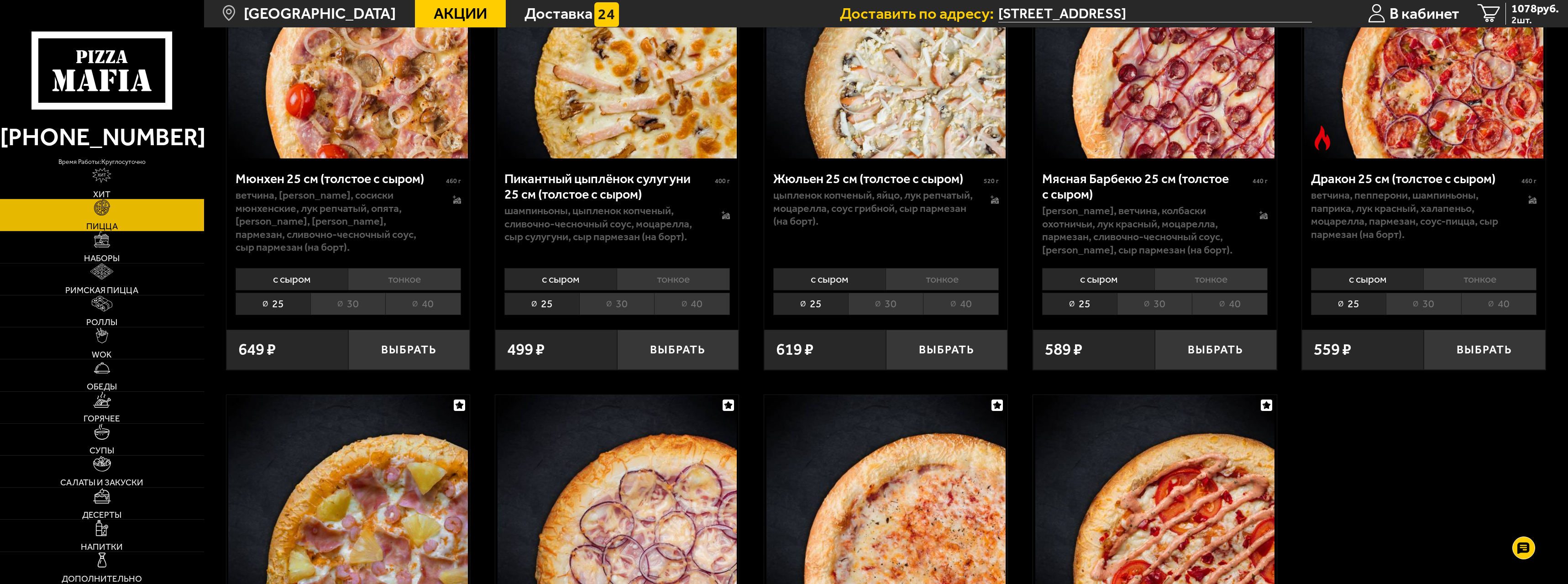
scroll to position [2009, 0]
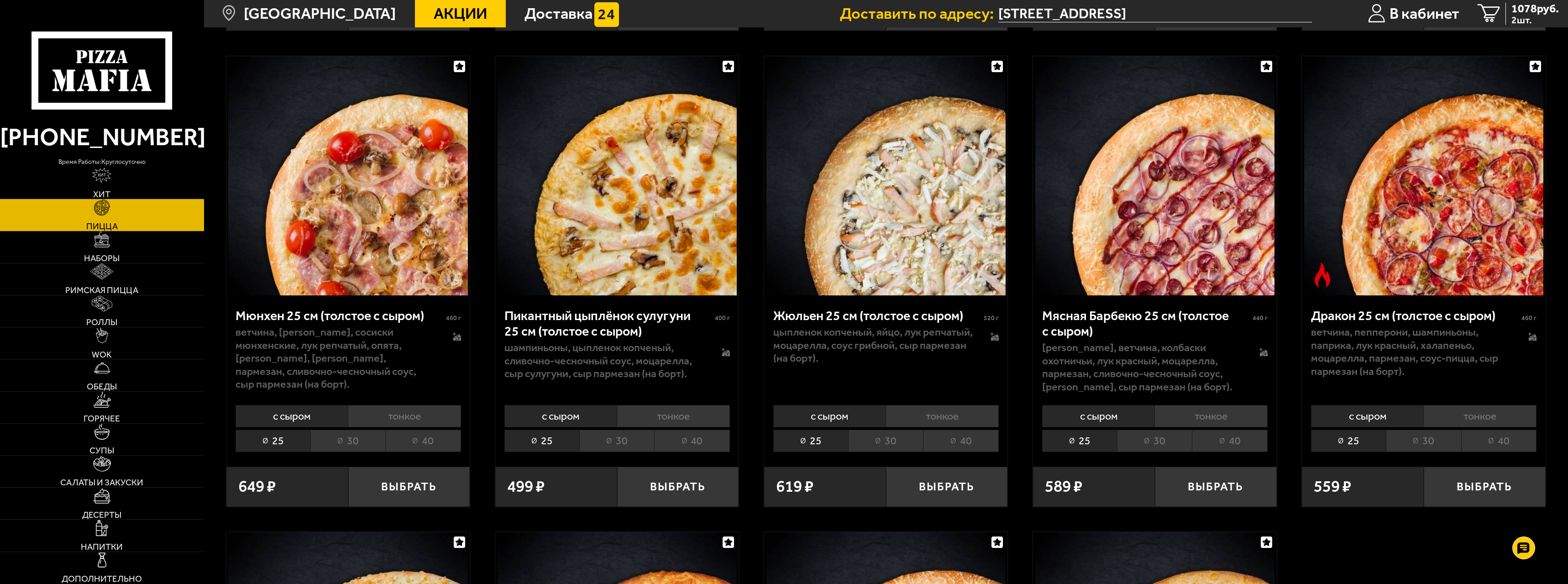
drag, startPoint x: 401, startPoint y: 235, endPoint x: 1258, endPoint y: 350, distance: 864.7
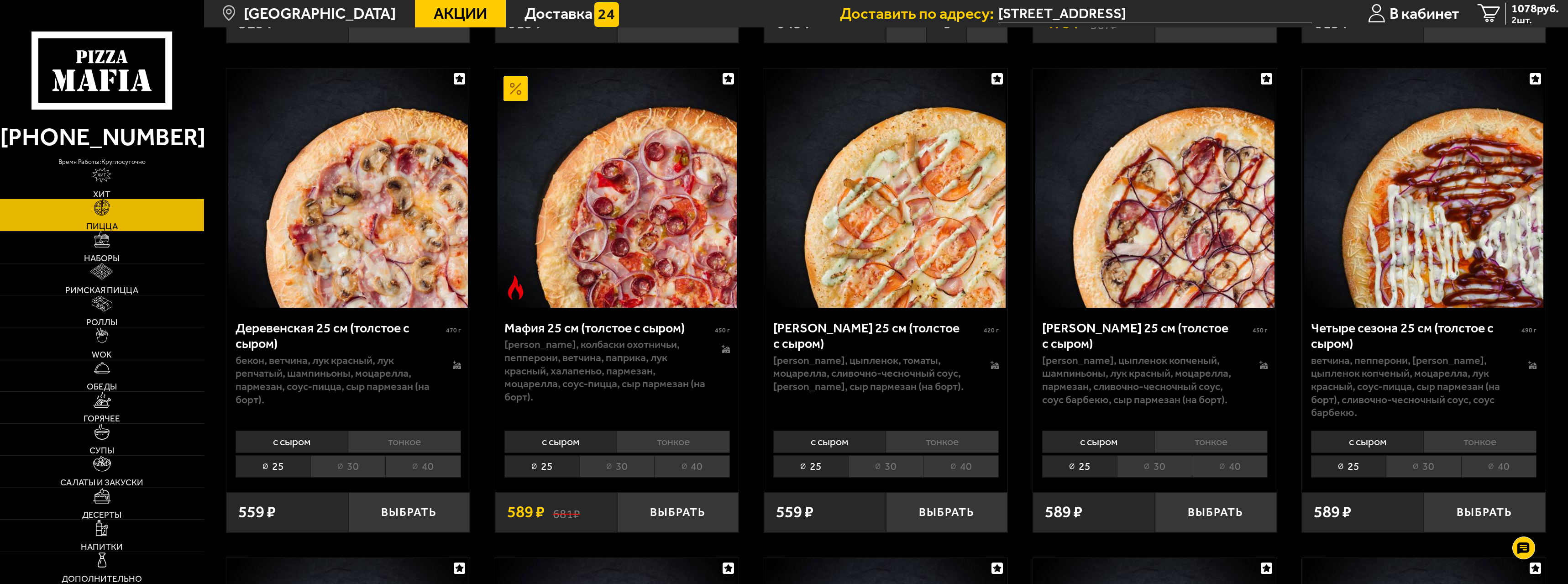
scroll to position [1506, 0]
drag, startPoint x: 997, startPoint y: 531, endPoint x: 1009, endPoint y: 602, distance: 72.0
click at [1009, 583] on html "(812) 333 22 22 время работы: круглосуточно Хит Пицца Наборы Римская пицца Ролл…" at bounding box center [784, 283] width 1568 height 3579
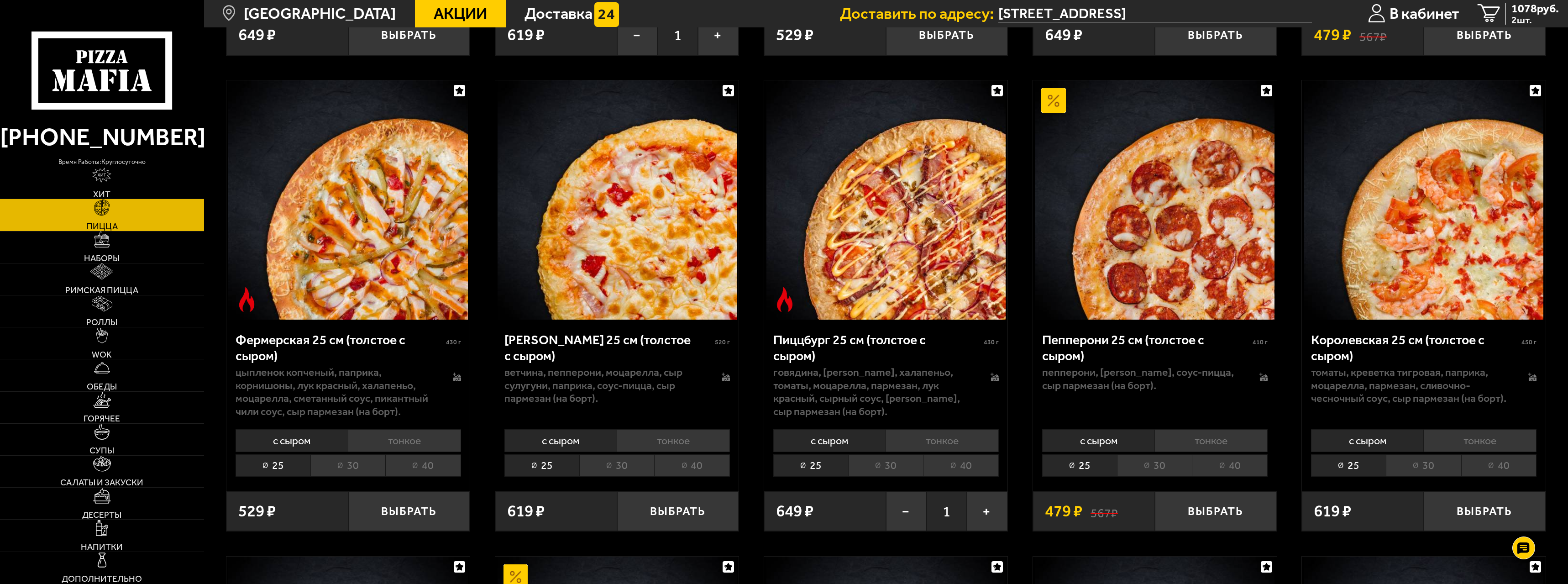
scroll to position [1141, 0]
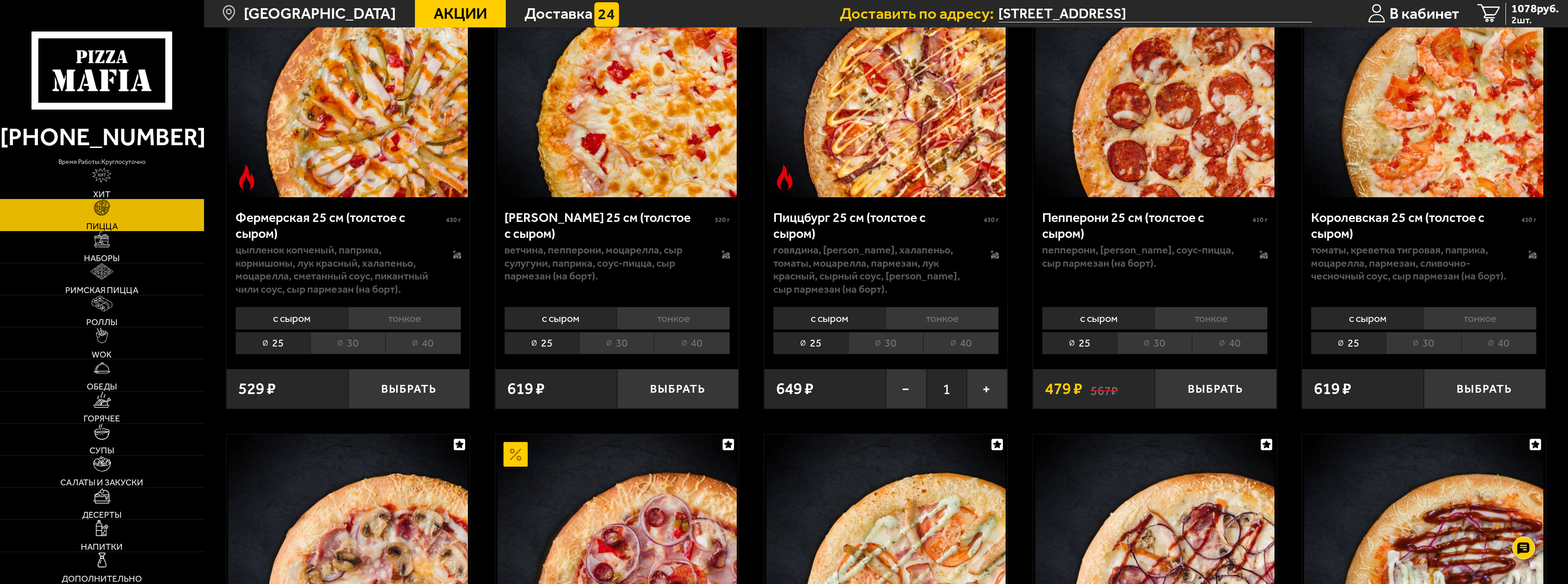
click at [393, 322] on li "тонкое" at bounding box center [405, 318] width 113 height 23
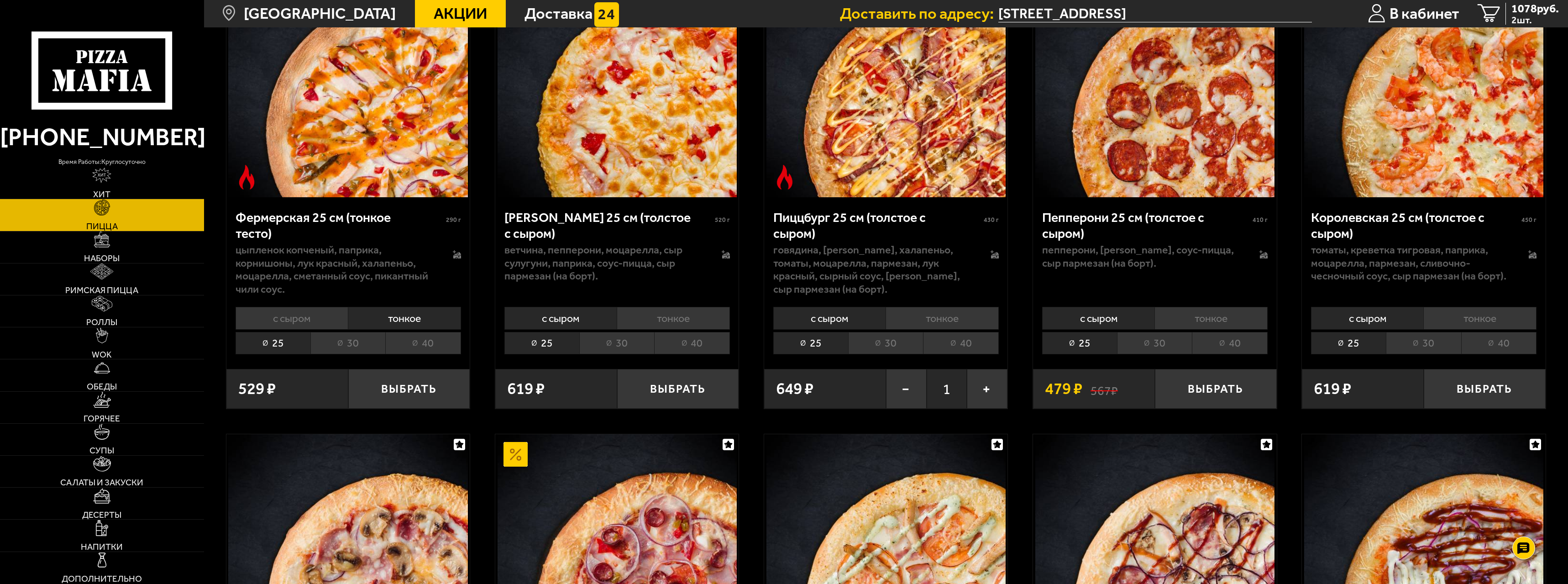
click at [309, 325] on li "с сыром" at bounding box center [291, 318] width 113 height 23
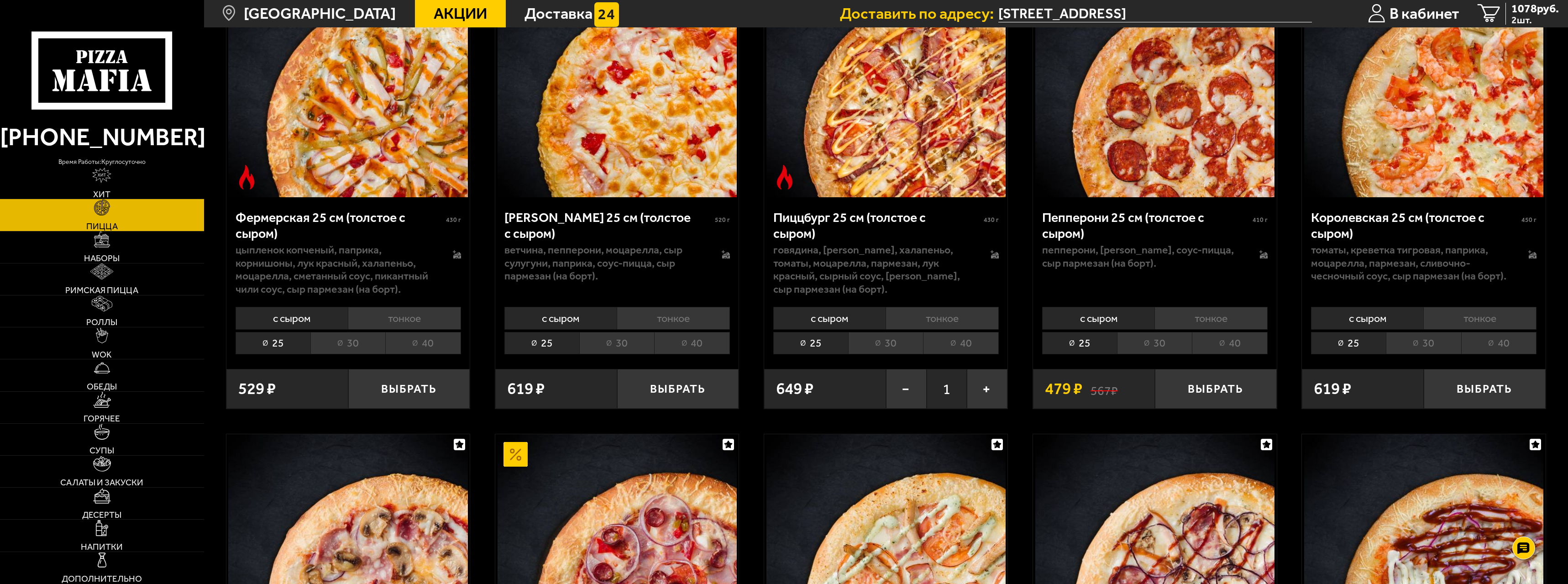
click at [361, 325] on li "тонкое" at bounding box center [405, 318] width 113 height 23
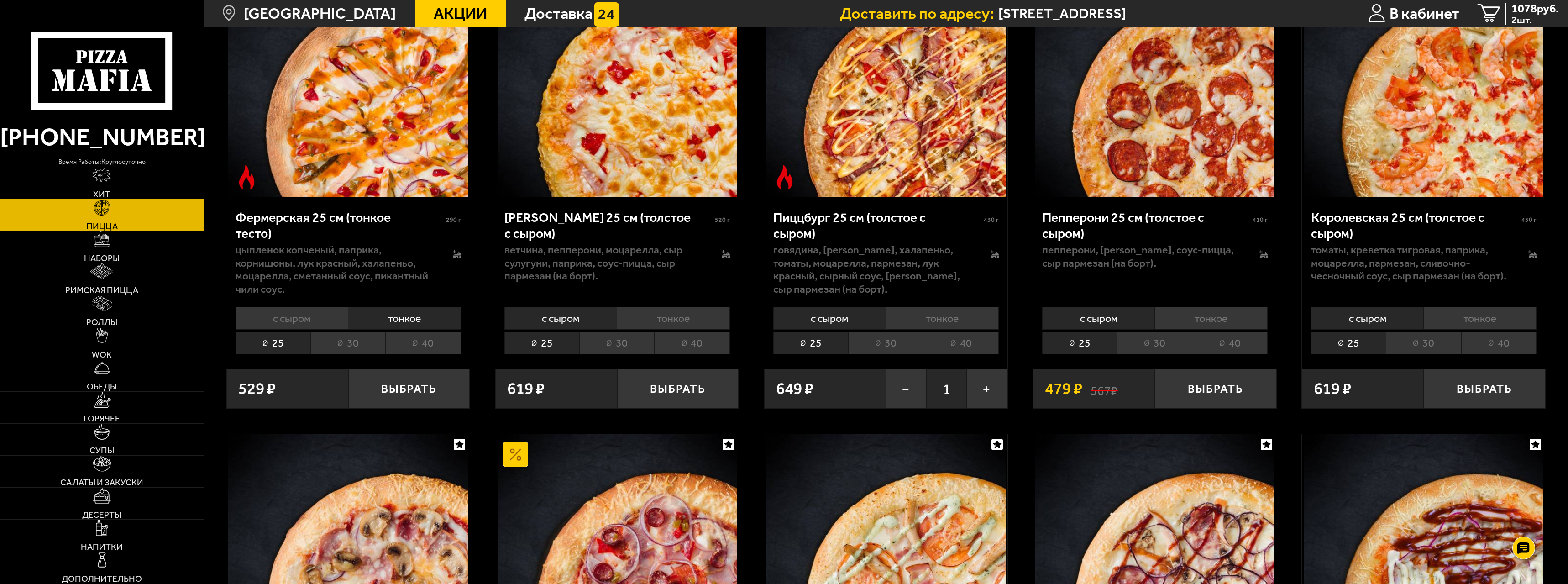
click at [332, 324] on li "с сыром" at bounding box center [291, 318] width 113 height 23
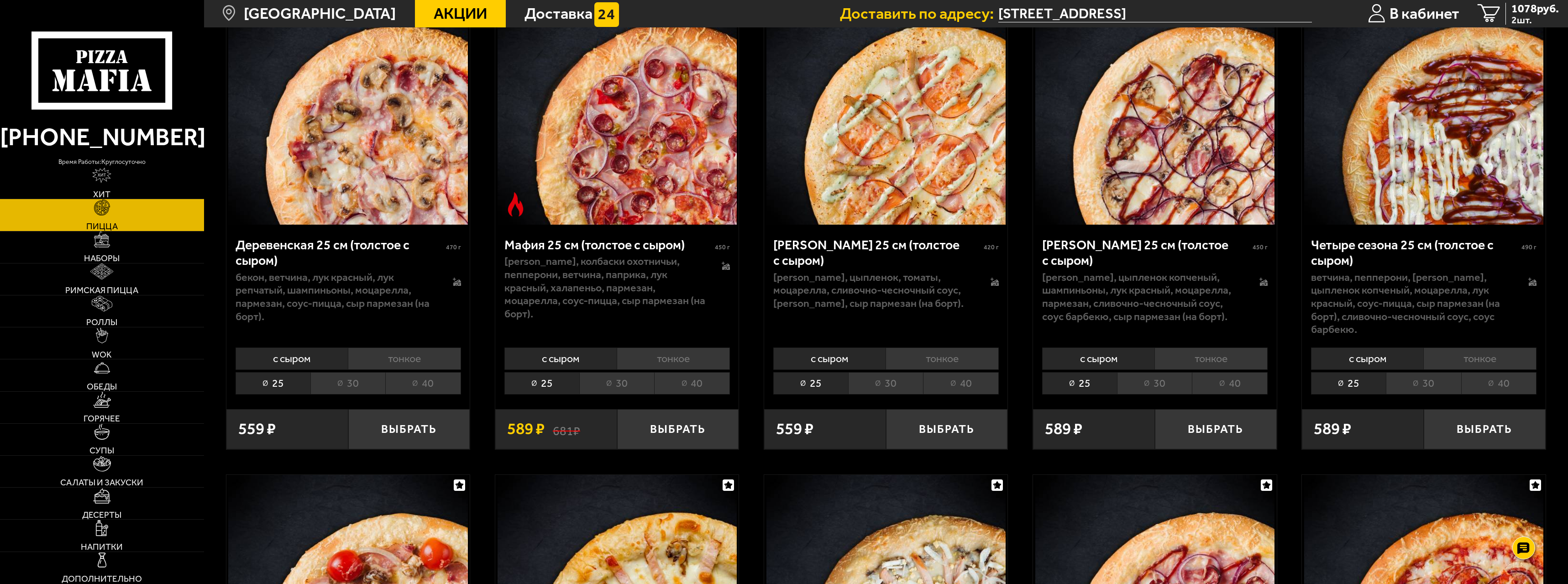
scroll to position [1598, 0]
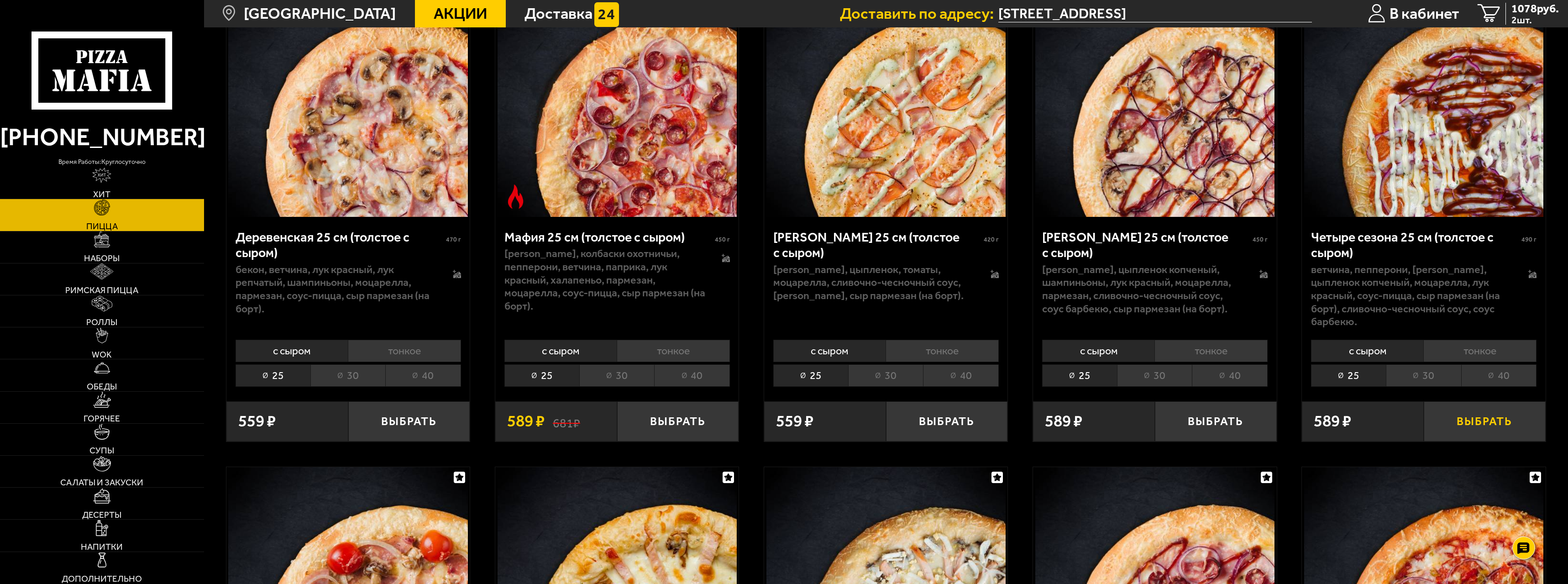
click at [1472, 429] on button "Выбрать" at bounding box center [1485, 421] width 122 height 40
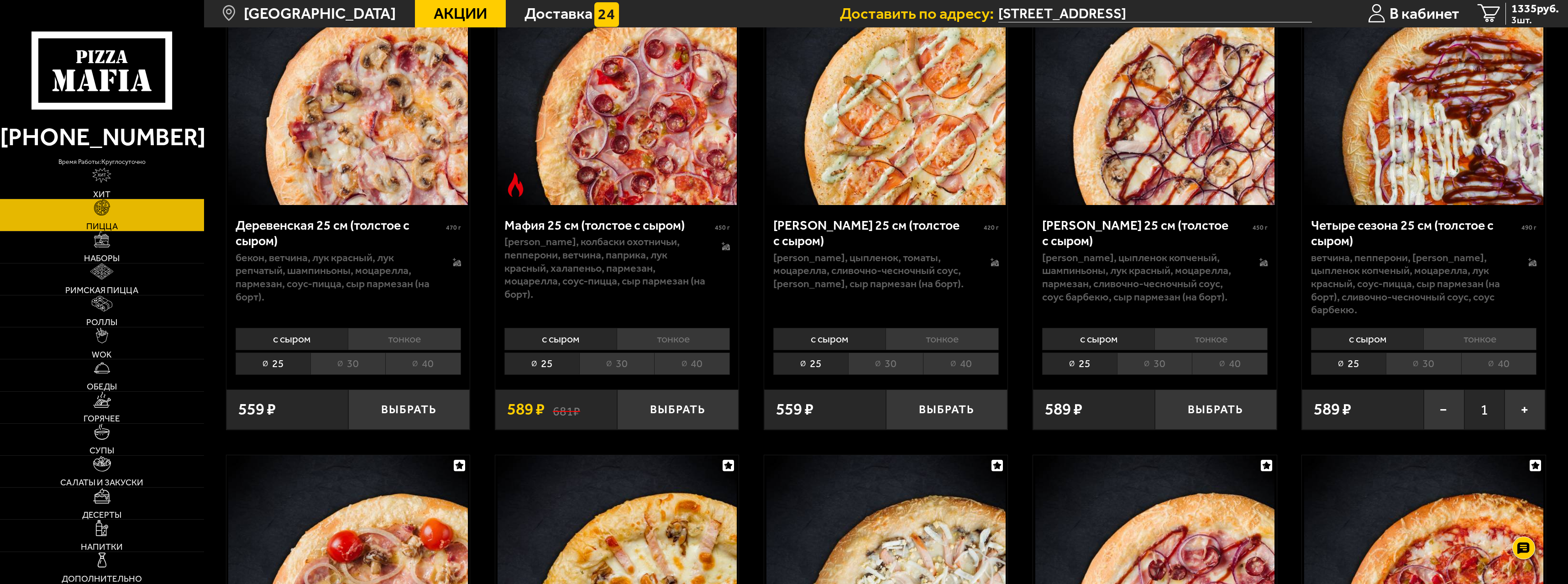
scroll to position [1643, 0]
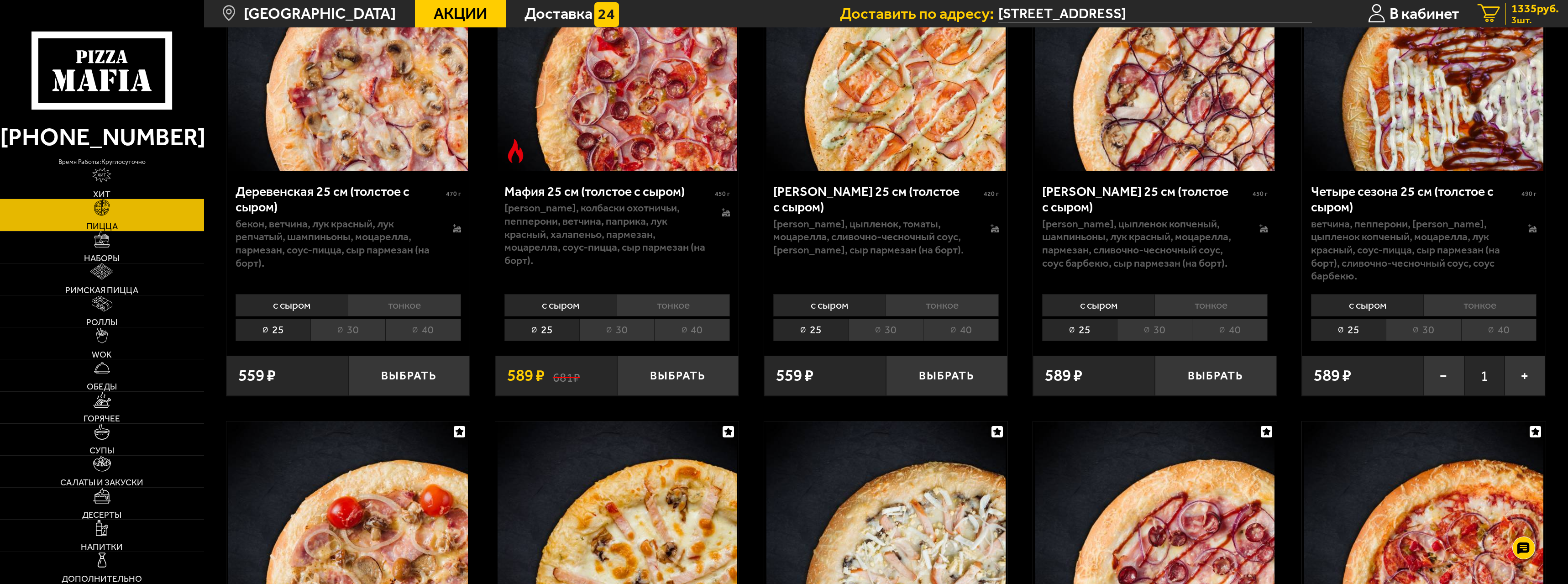
click at [1531, 15] on span "3 шт." at bounding box center [1535, 20] width 48 height 10
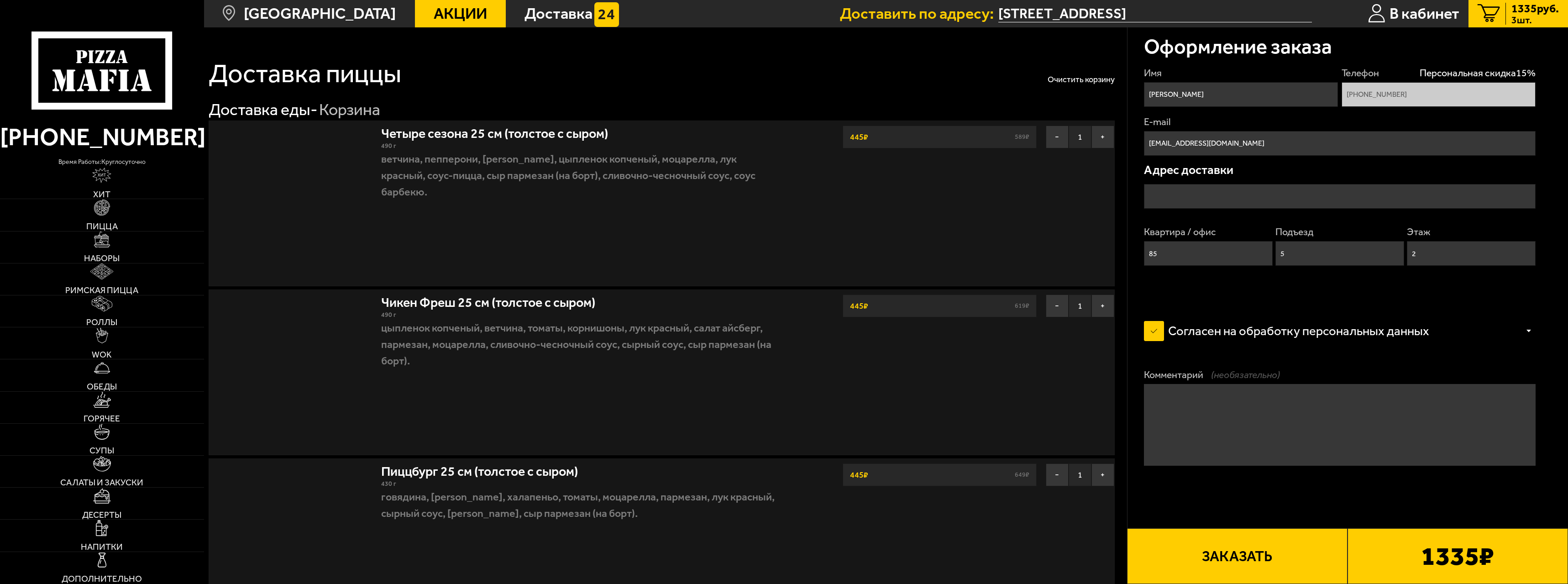
type input "[STREET_ADDRESS]"
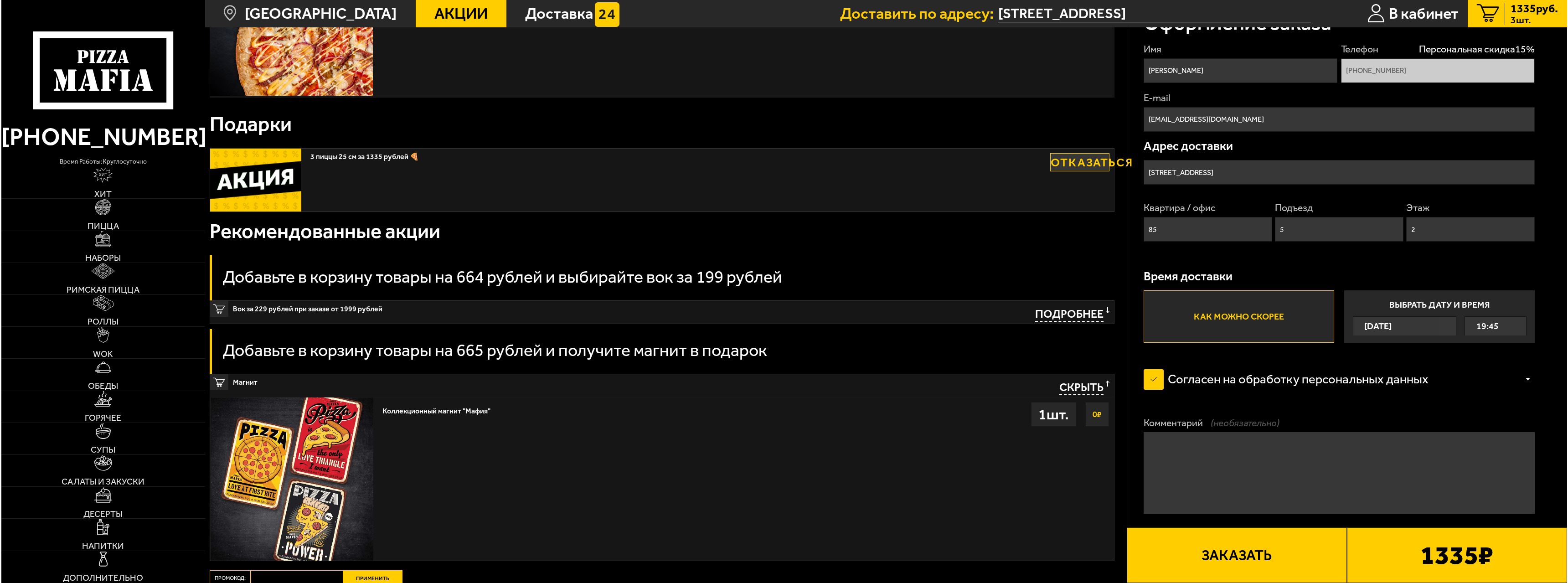
scroll to position [547, 0]
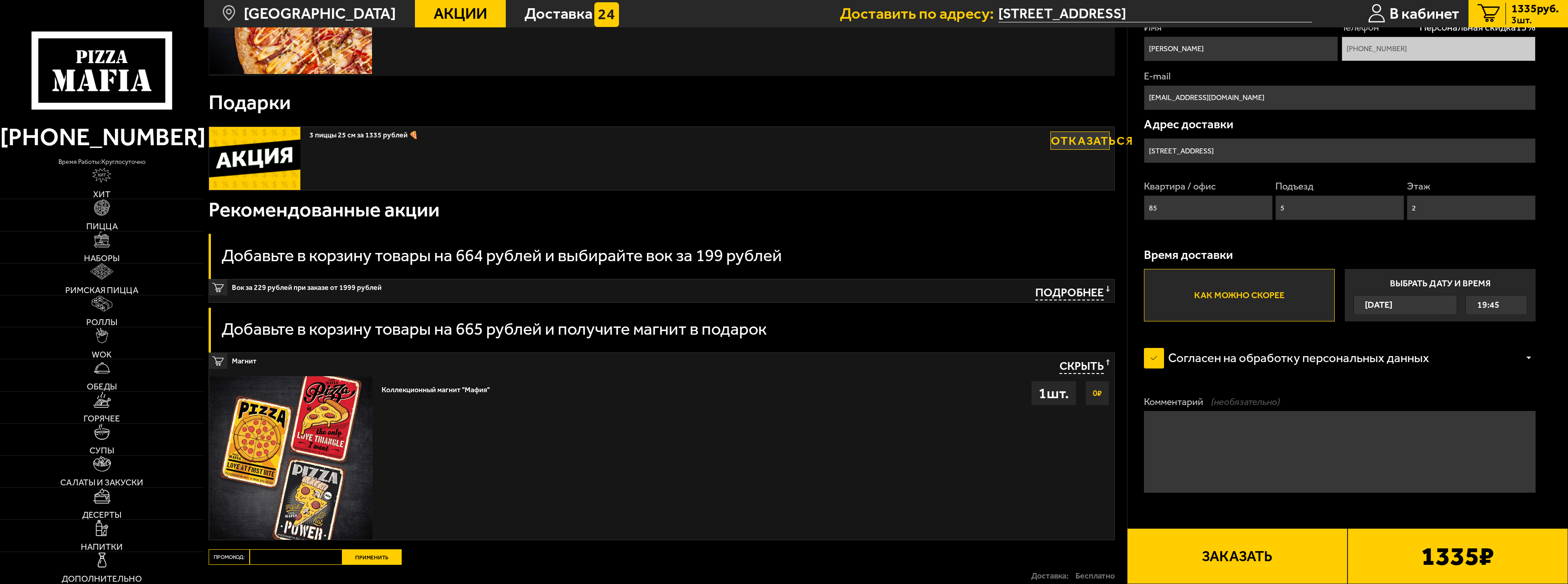
click at [1261, 541] on button "Заказать" at bounding box center [1238, 555] width 221 height 55
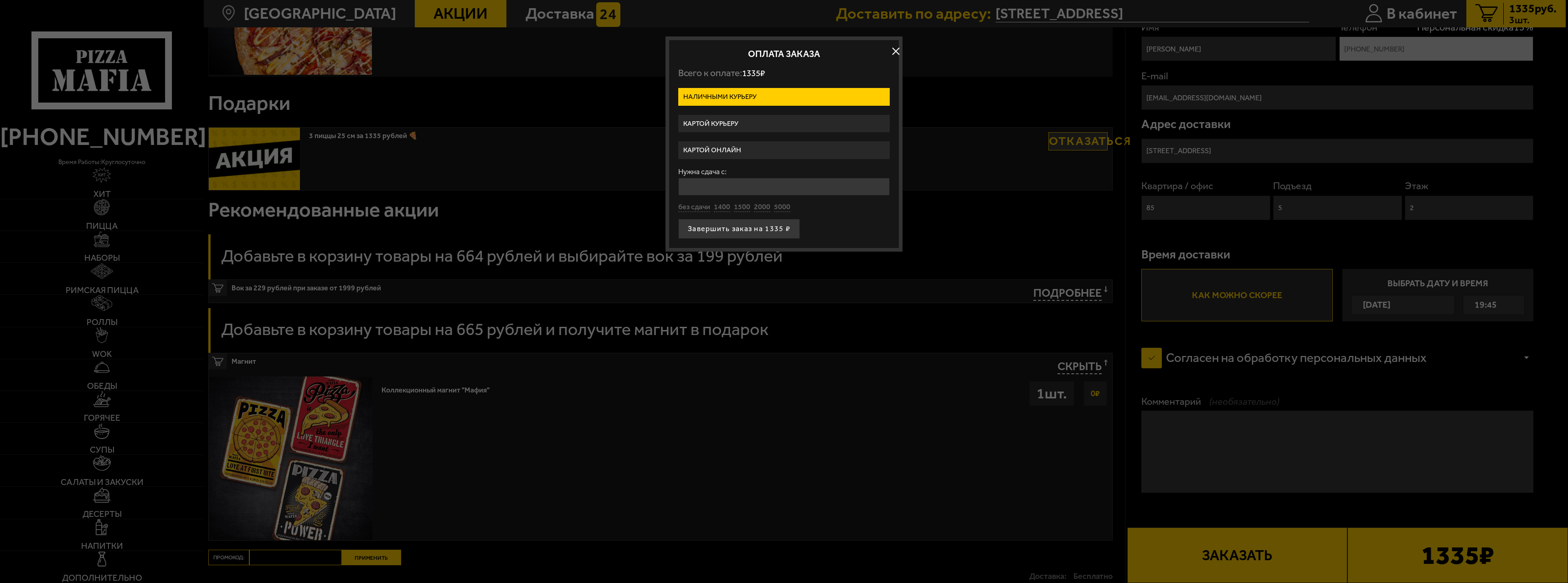
click at [729, 156] on label "Картой онлайн" at bounding box center [783, 150] width 211 height 18
click at [0, 0] on input "Картой онлайн" at bounding box center [0, 0] width 0 height 0
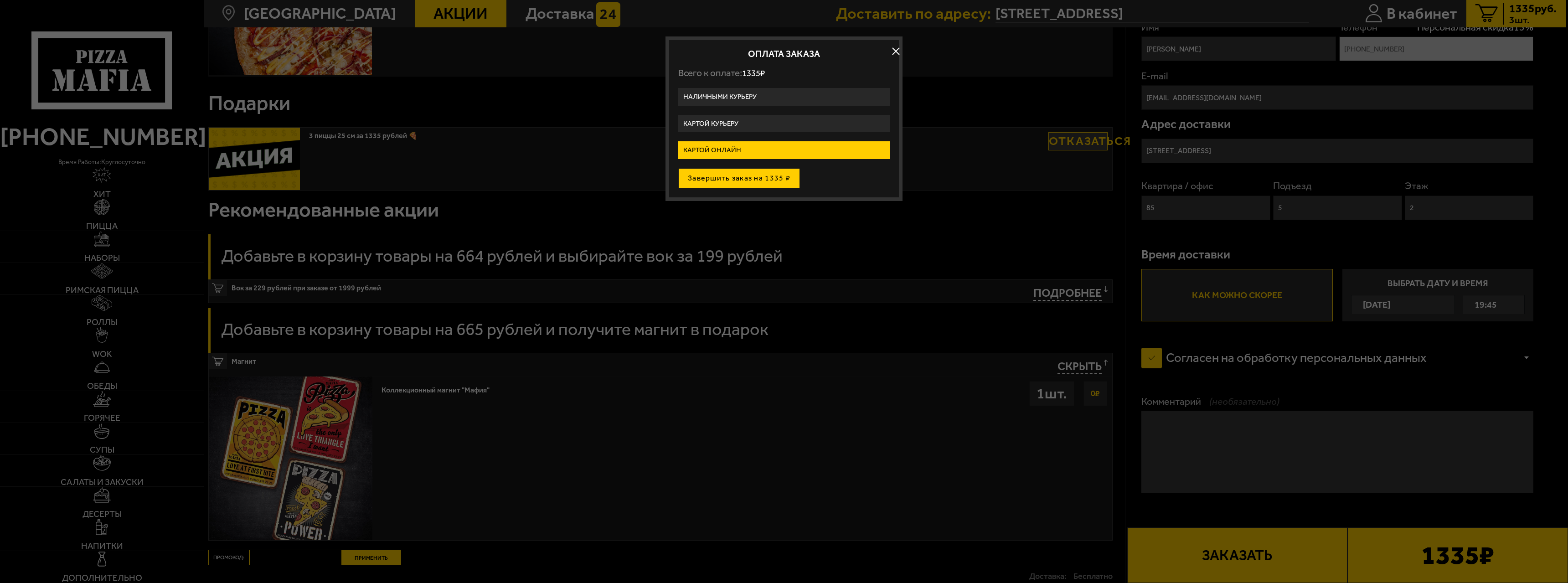
click at [755, 178] on button "Завершить заказ на 1335 ₽" at bounding box center [739, 178] width 122 height 20
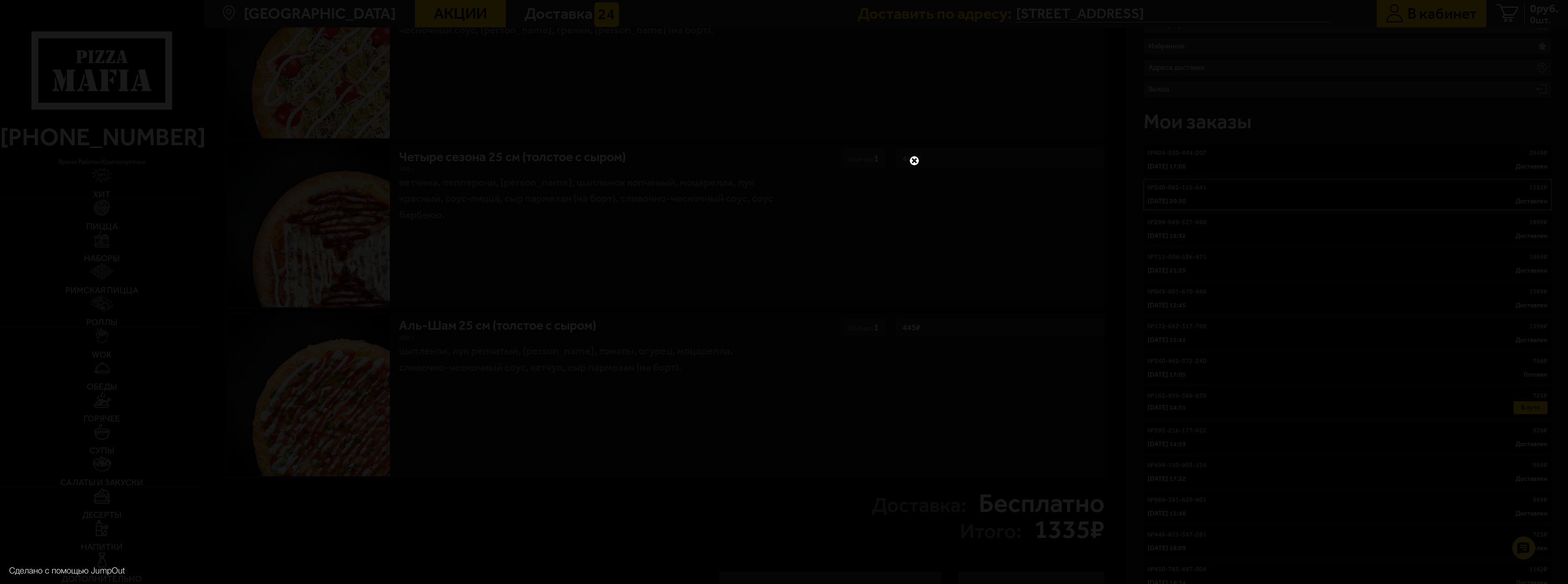
scroll to position [137, 0]
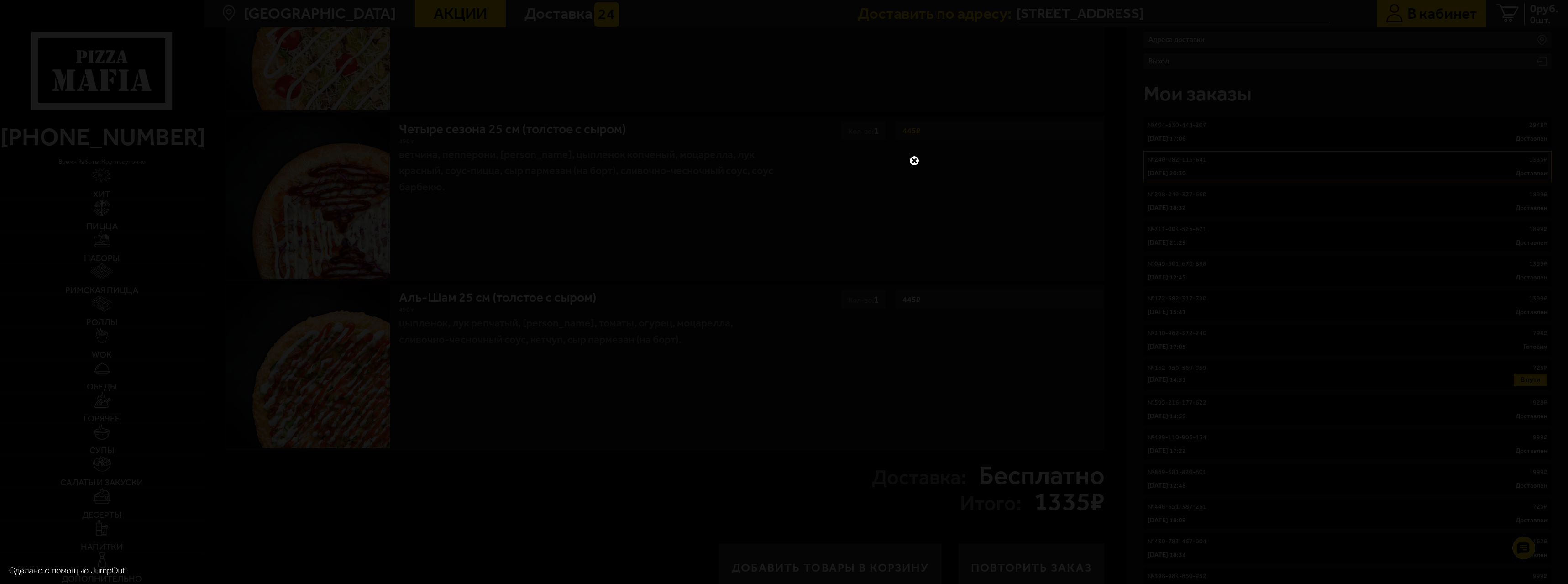
click at [915, 160] on link at bounding box center [914, 160] width 12 height 12
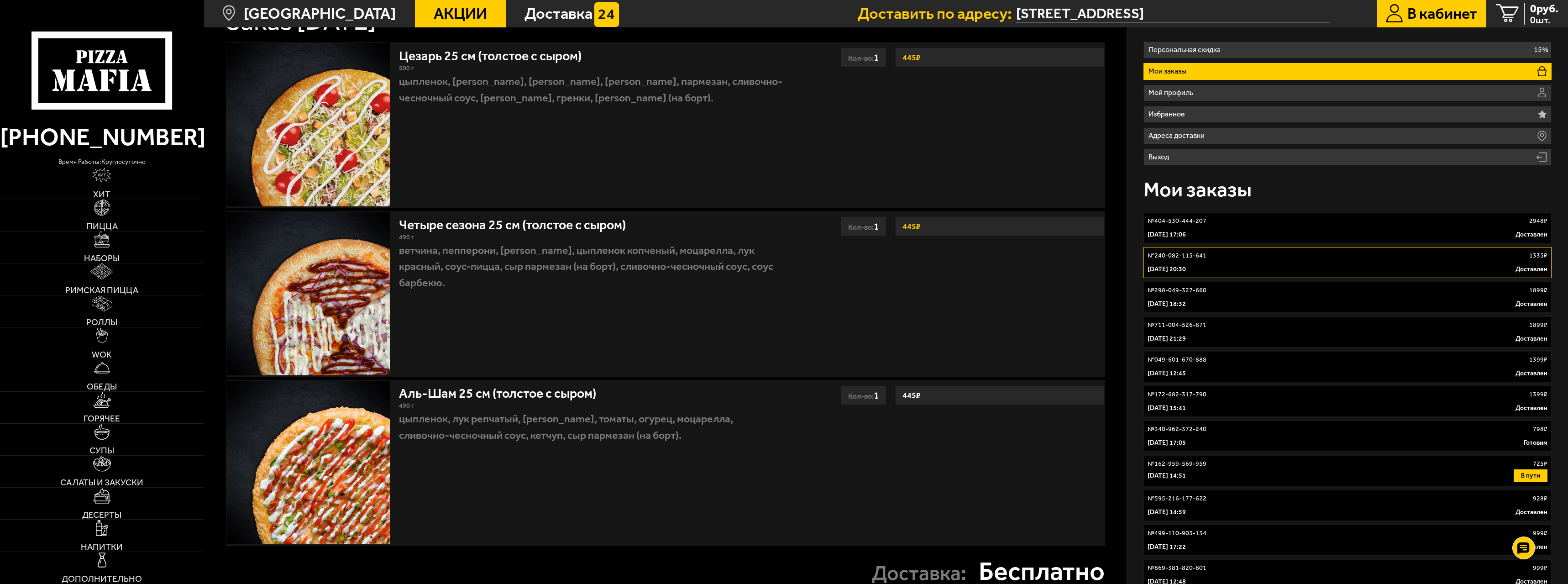
scroll to position [0, 0]
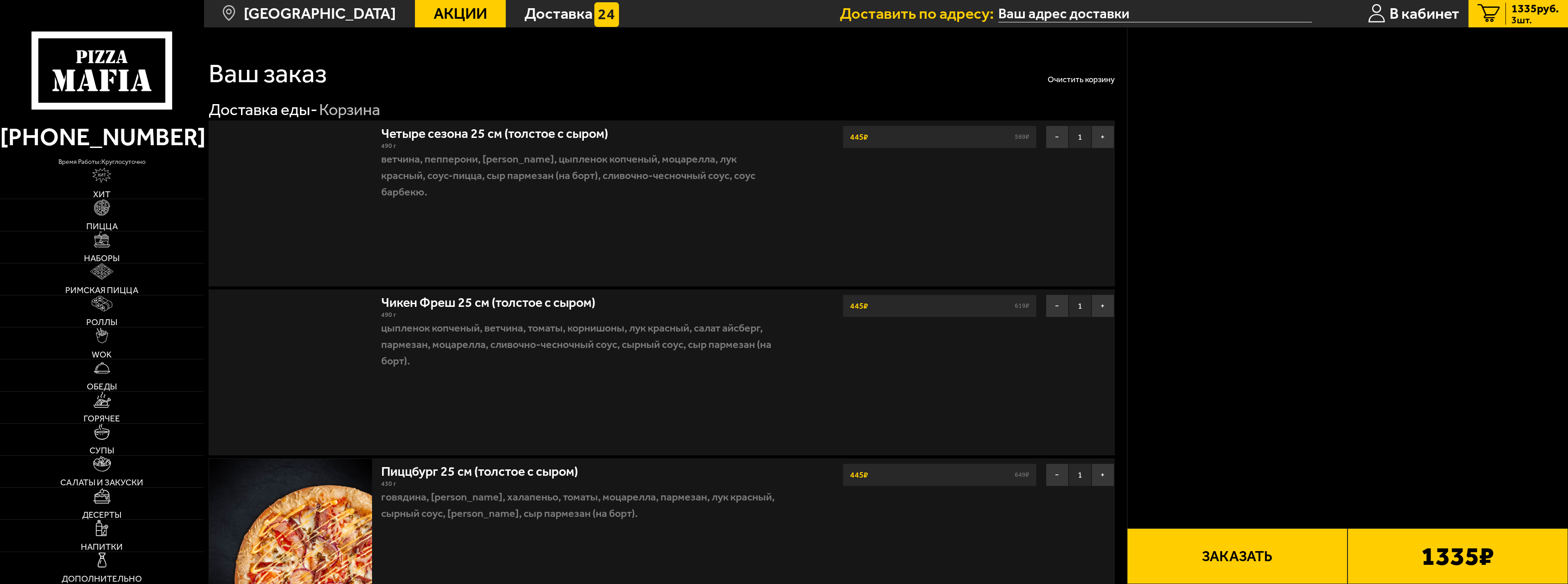
scroll to position [548, 0]
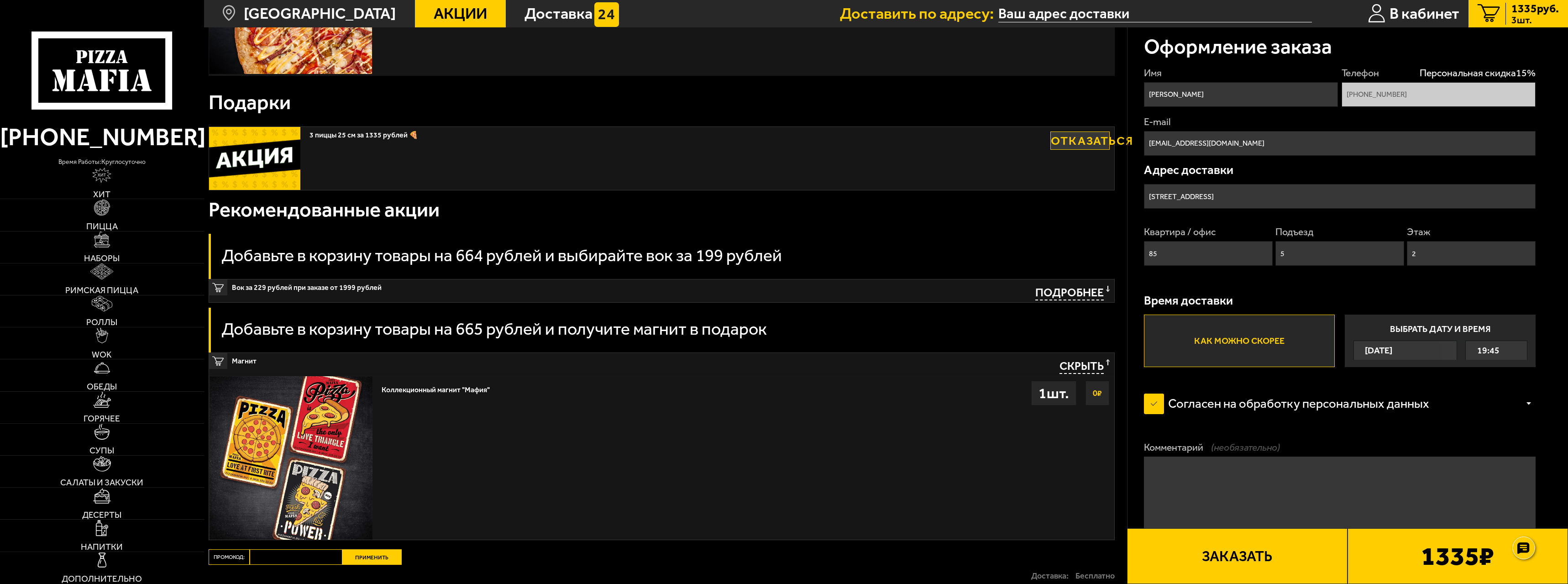
drag, startPoint x: 1035, startPoint y: 560, endPoint x: 958, endPoint y: 602, distance: 87.7
click at [958, 583] on html "(812) 333 22 22 время работы: круглосуточно Хит Пицца Наборы Римская пицца Ролл…" at bounding box center [784, 89] width 1568 height 1275
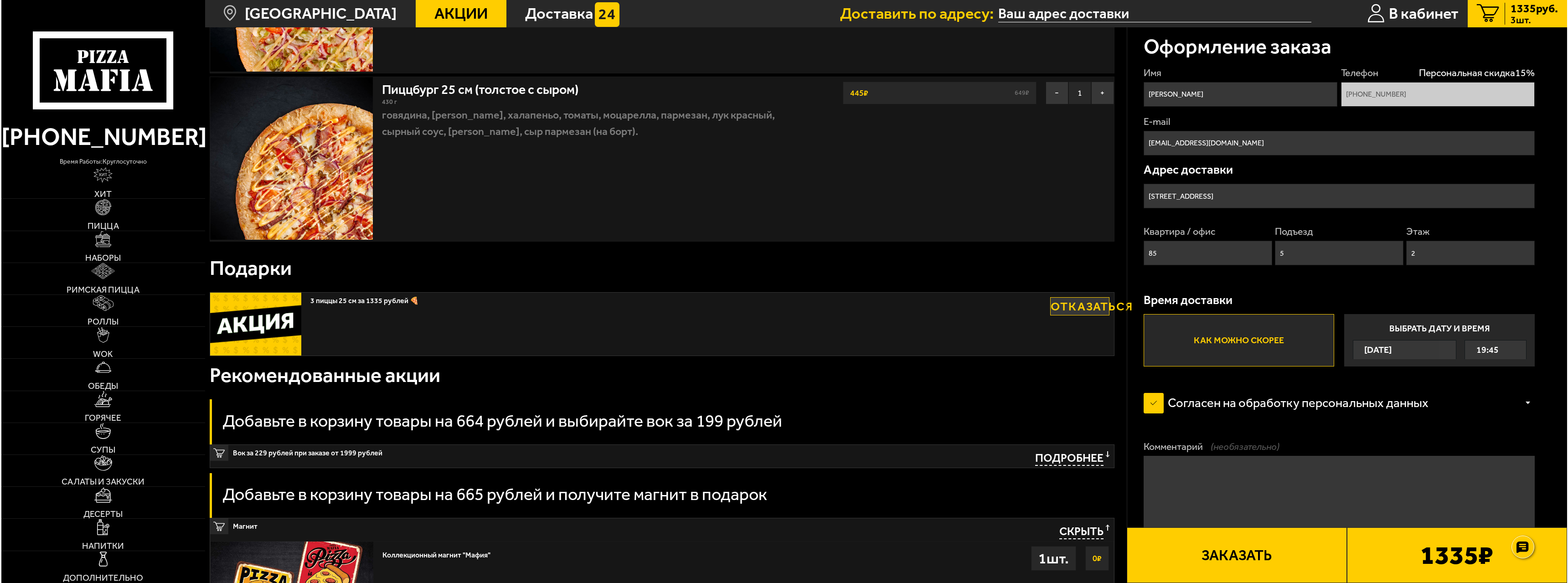
scroll to position [365, 0]
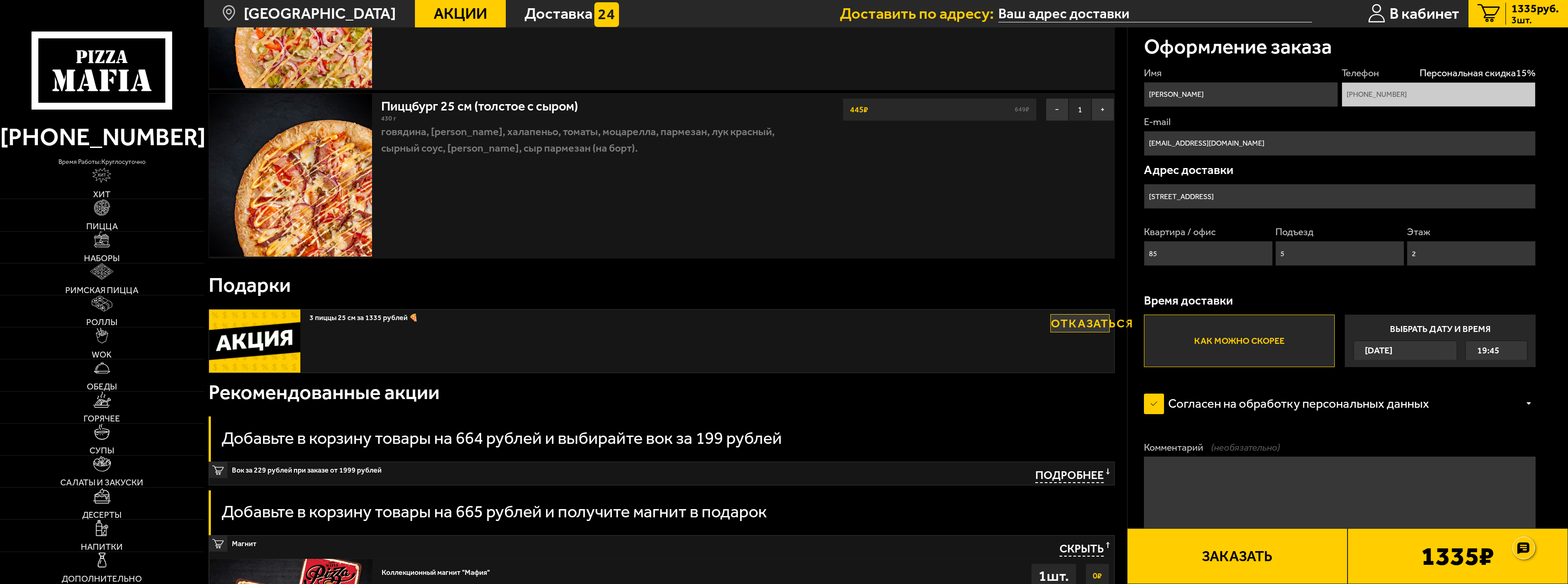
click at [254, 322] on img at bounding box center [255, 341] width 91 height 63
drag, startPoint x: 322, startPoint y: 318, endPoint x: 365, endPoint y: 317, distance: 43.0
click at [323, 318] on span "3 пиццы 25 см за 1335 рублей 🍕" at bounding box center [581, 315] width 543 height 12
click at [384, 317] on span "3 пиццы 25 см за 1335 рублей 🍕" at bounding box center [581, 315] width 543 height 12
click at [407, 320] on span "3 пиццы 25 см за 1335 рублей 🍕" at bounding box center [581, 315] width 543 height 12
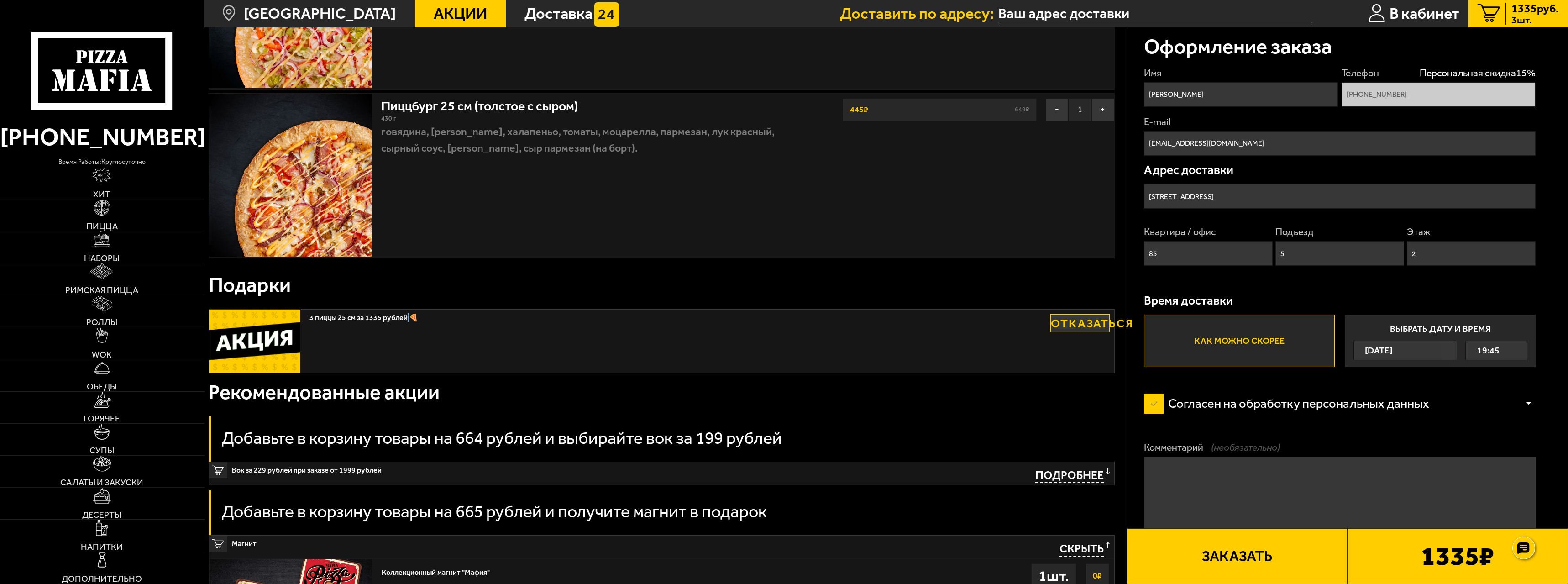
click at [407, 320] on span "3 пиццы 25 см за 1335 рублей 🍕" at bounding box center [581, 315] width 543 height 12
drag, startPoint x: 1519, startPoint y: 549, endPoint x: 1464, endPoint y: 571, distance: 59.2
click at [1464, 571] on body "(812) 333 22 22 время работы: круглосуточно Хит Пицца Наборы Римская пицца Ролл…" at bounding box center [784, 272] width 1568 height 1275
click at [1456, 568] on b "1335 ₽" at bounding box center [1458, 556] width 73 height 26
click at [1538, 547] on div "1335 ₽" at bounding box center [1458, 555] width 221 height 55
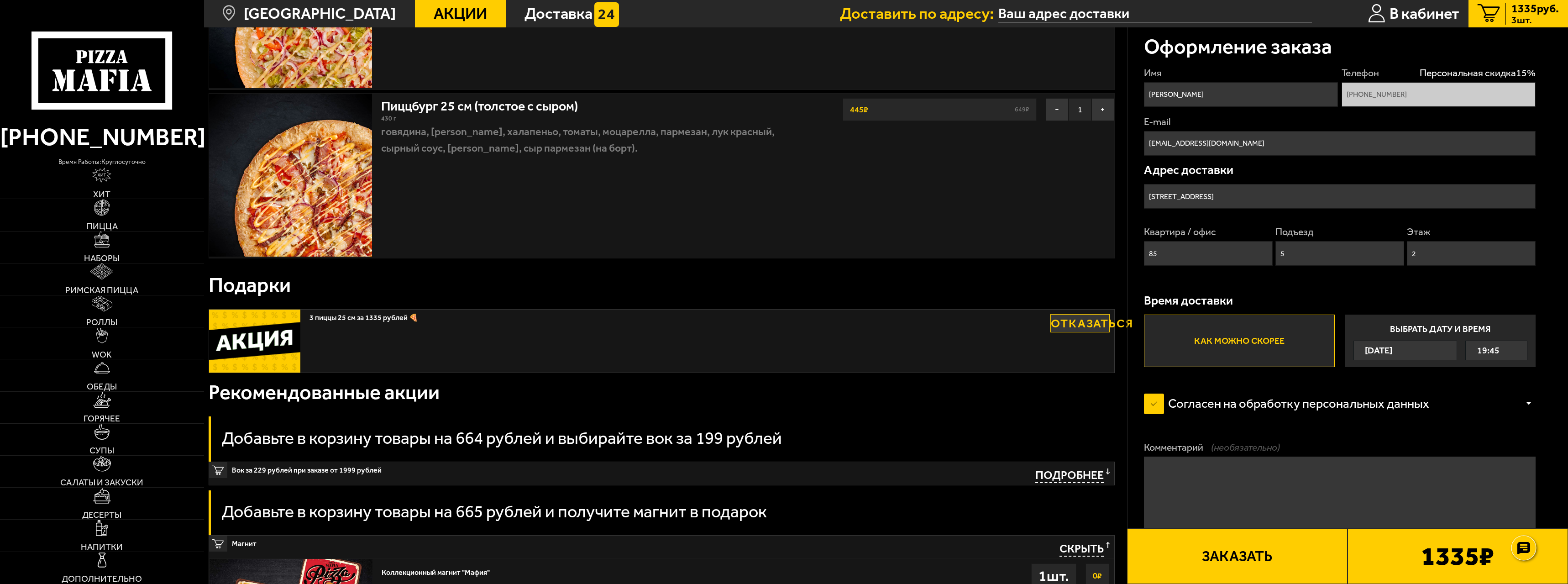
click at [1527, 552] on use at bounding box center [1523, 548] width 13 height 13
click at [1269, 545] on button "Заказать" at bounding box center [1238, 555] width 221 height 55
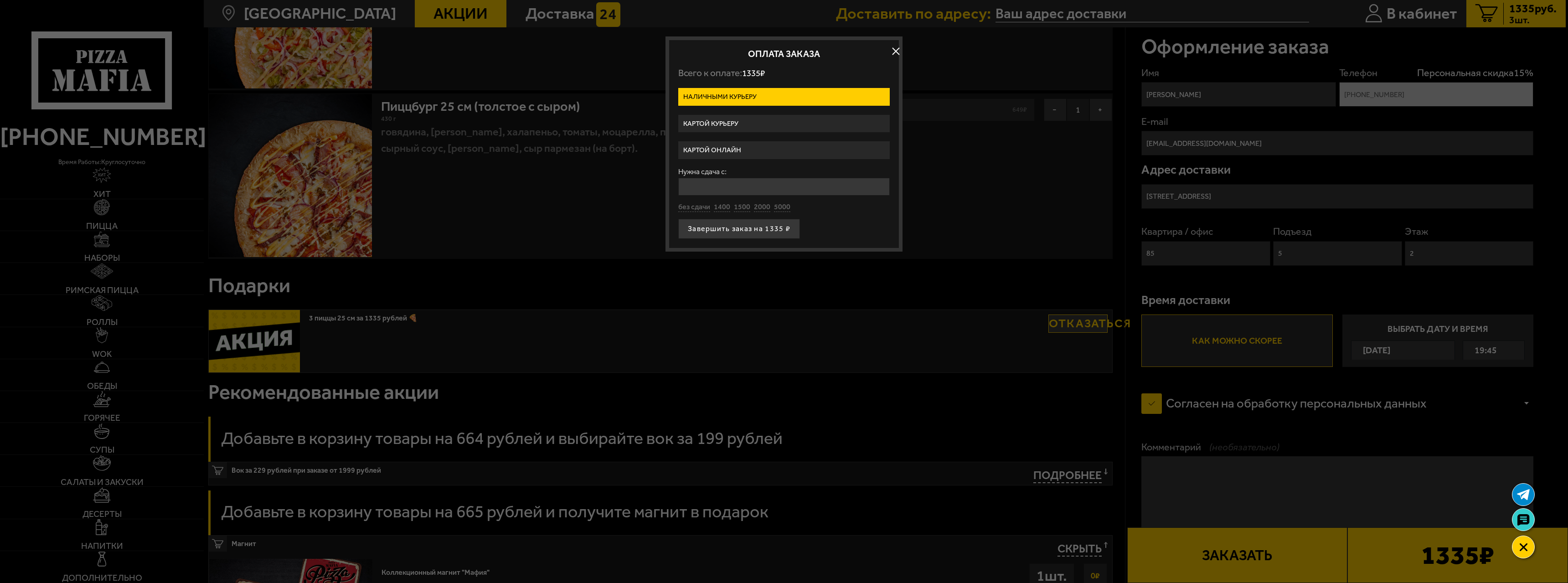
click at [729, 145] on label "Картой онлайн" at bounding box center [783, 150] width 211 height 18
click at [0, 0] on input "Картой онлайн" at bounding box center [0, 0] width 0 height 0
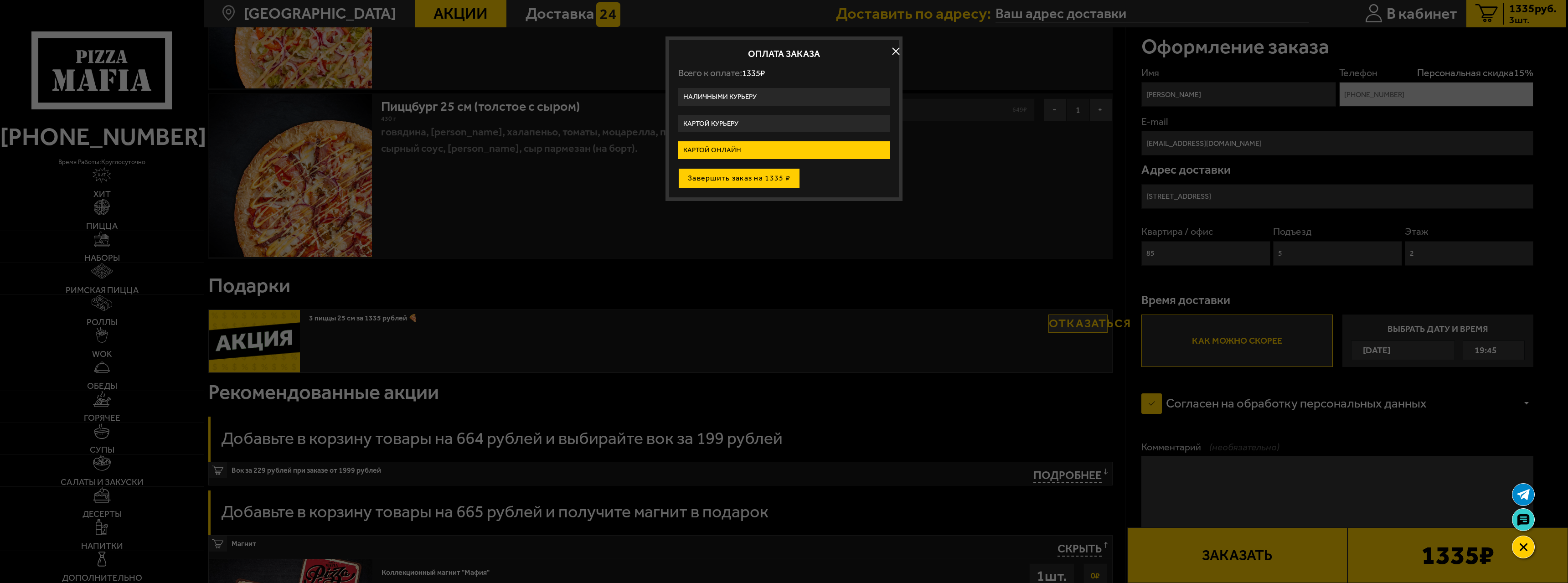
click at [741, 180] on button "Завершить заказ на 1335 ₽" at bounding box center [739, 178] width 122 height 20
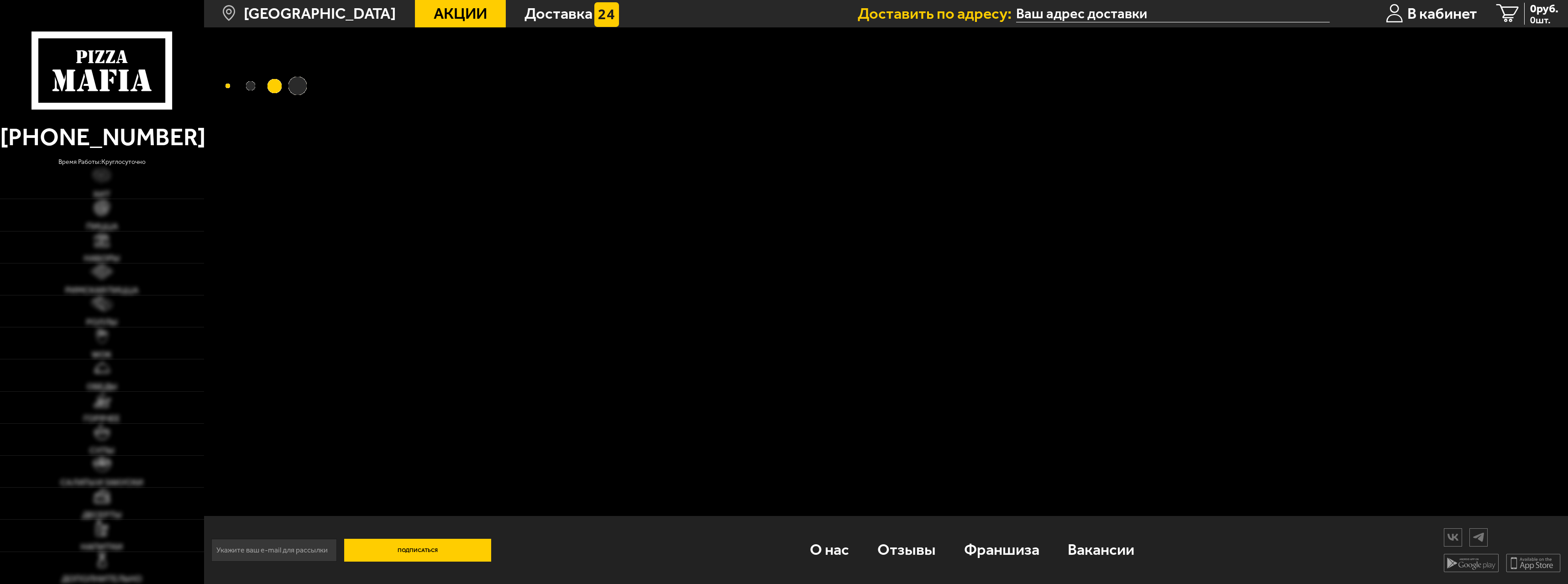
type input "[STREET_ADDRESS]"
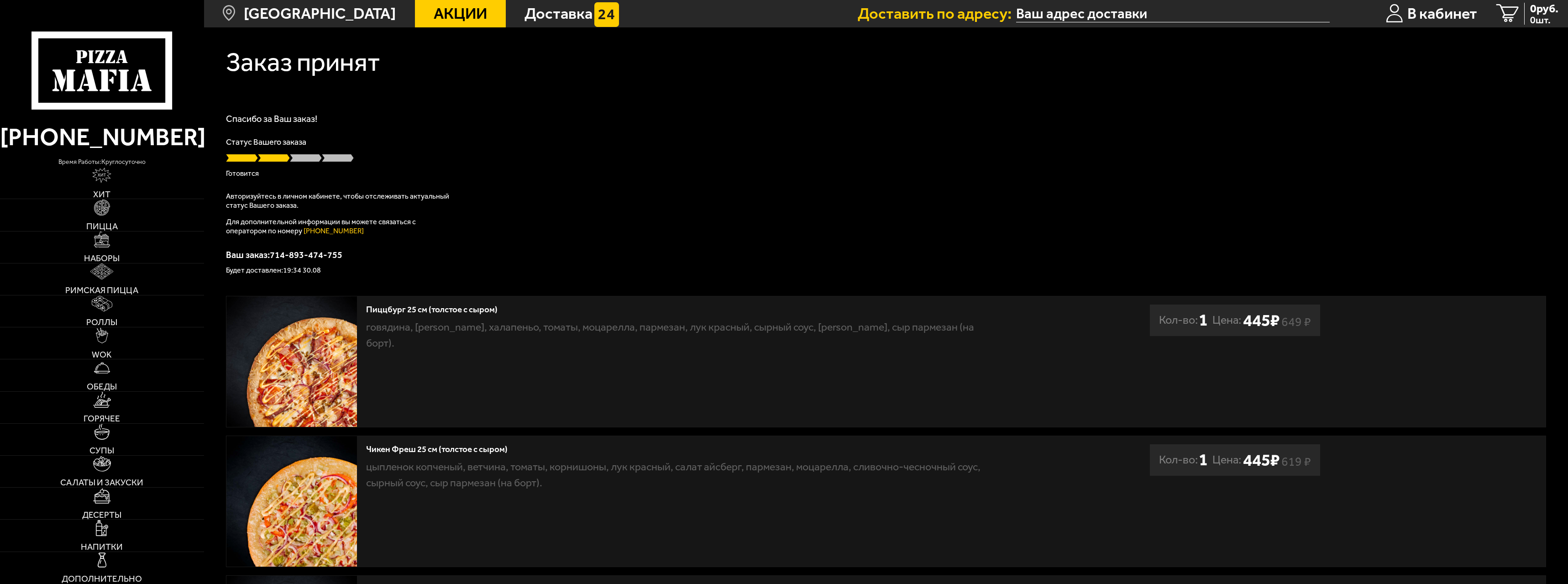
type input "[STREET_ADDRESS]"
